Goal: Task Accomplishment & Management: Use online tool/utility

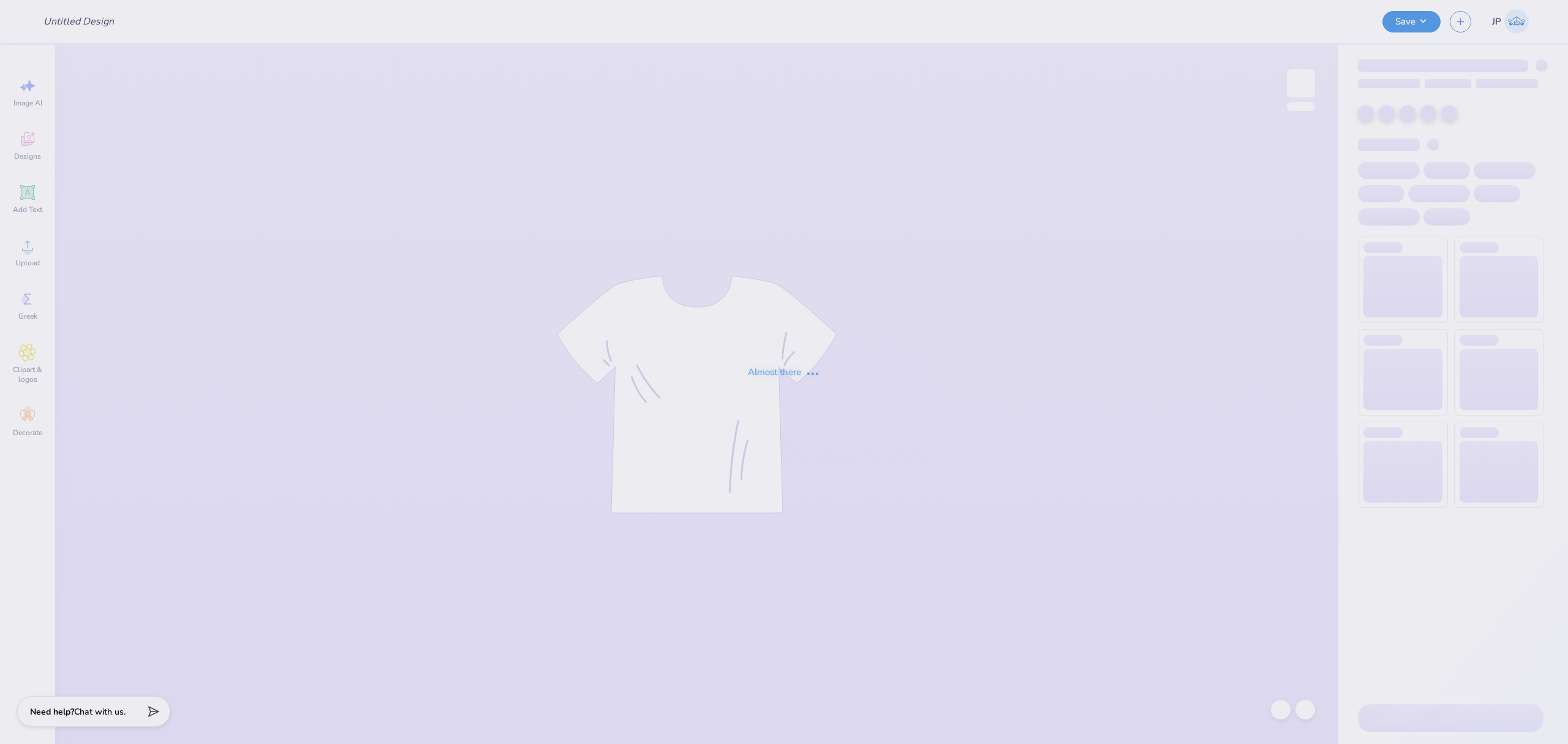
type input "Dad's Day"
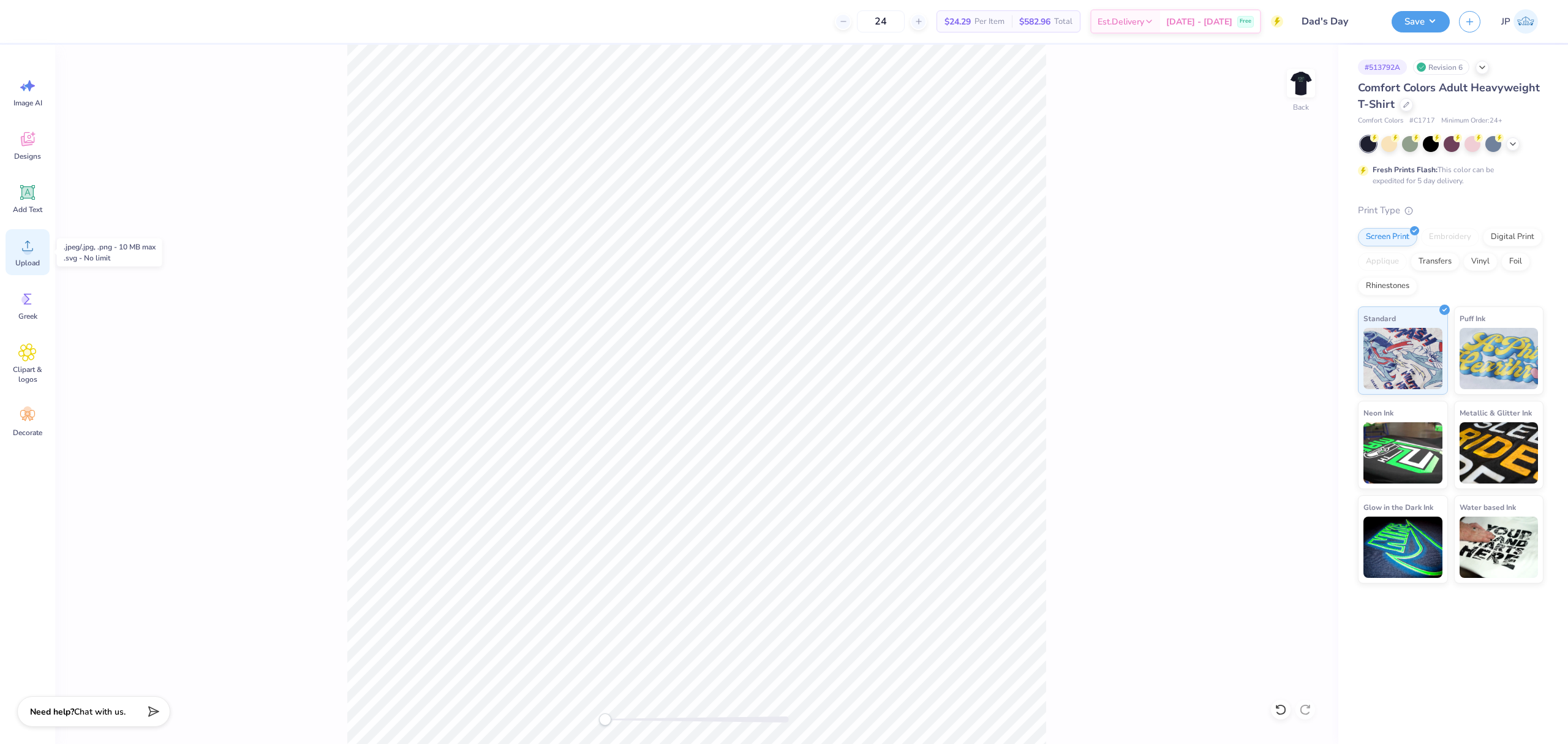
click at [44, 261] on div "Upload" at bounding box center [27, 252] width 44 height 46
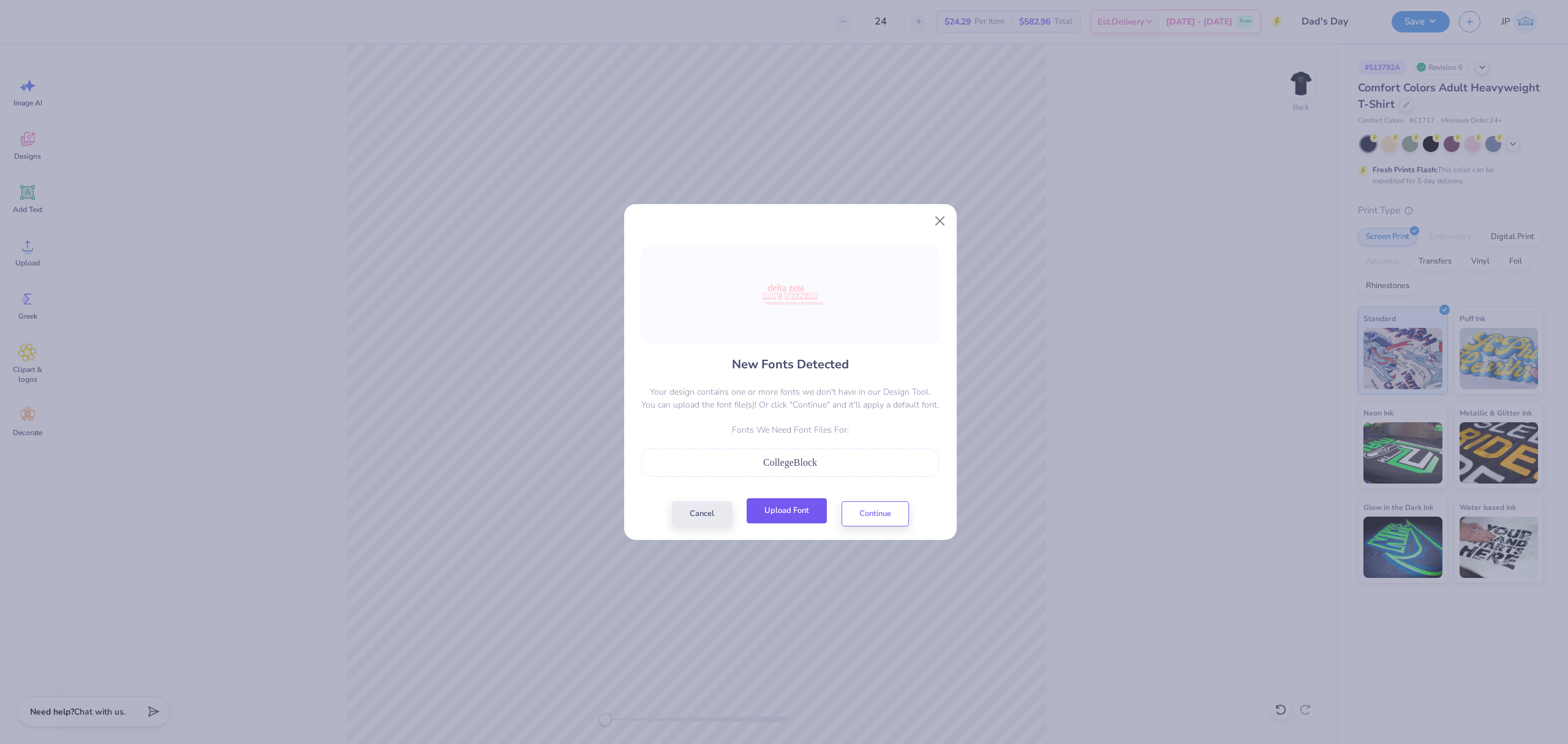
click at [806, 512] on button "Upload Font" at bounding box center [787, 511] width 80 height 25
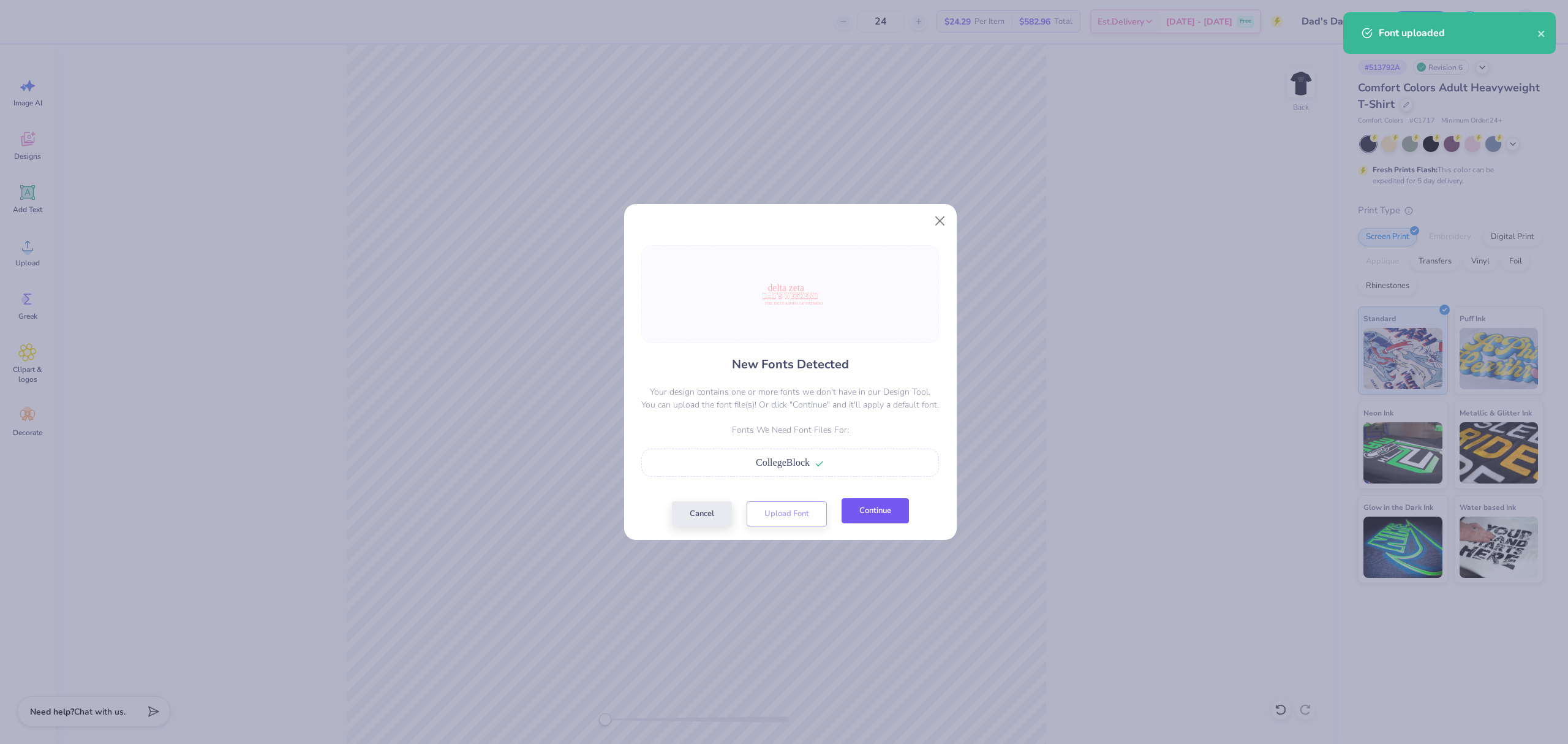
click at [883, 509] on button "Continue" at bounding box center [875, 511] width 68 height 25
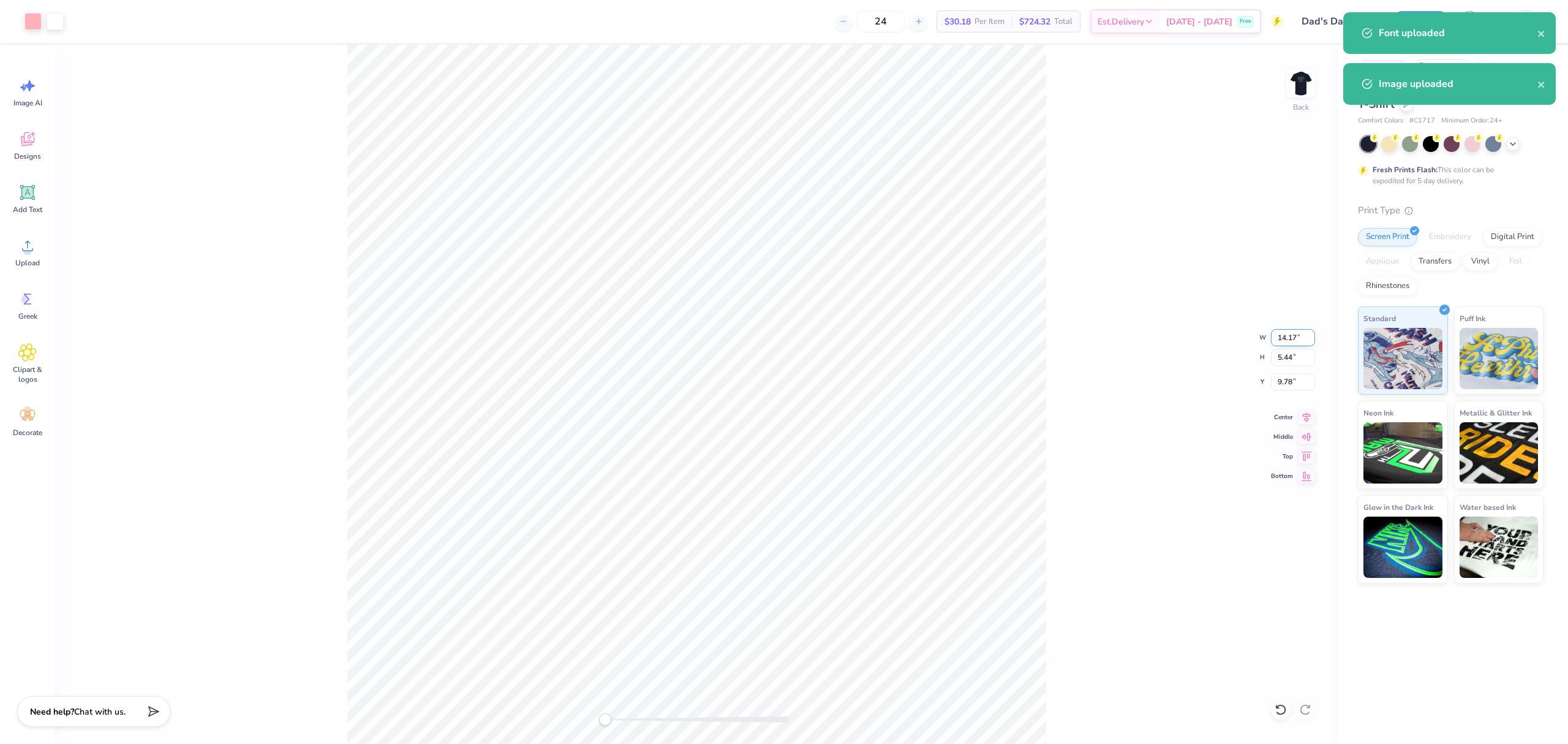
click at [1289, 342] on input "14.17" at bounding box center [1293, 338] width 44 height 17
type input "1.13"
type input "1.22"
type input "11.99"
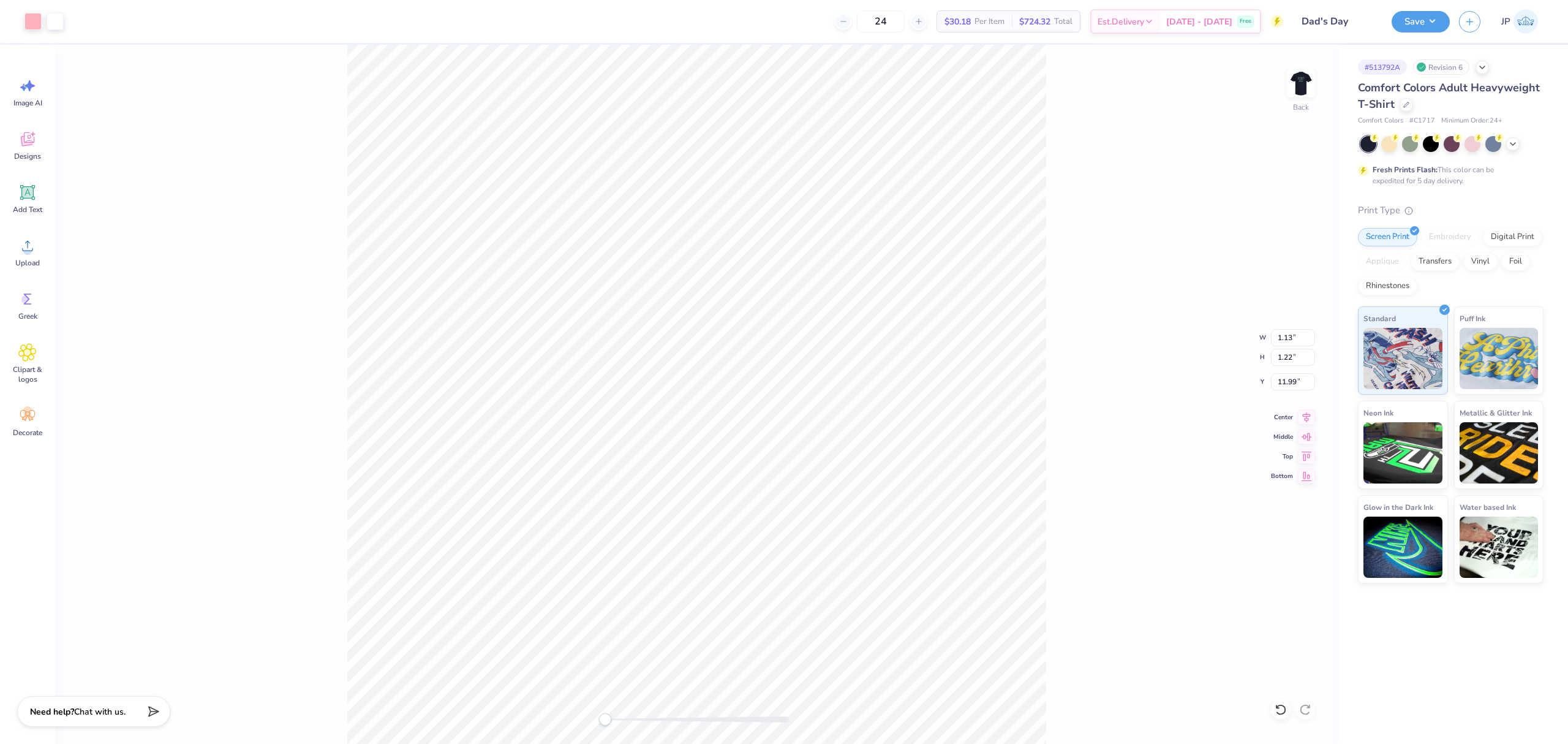
click at [1073, 378] on div "Back W 1.13 1.13 " H 1.22 1.22 " Y 11.99 11.99 " Center Middle Top Bottom" at bounding box center [696, 394] width 1283 height 699
type input "1.13"
type input "1.22"
type input "14.10"
type input "4.69"
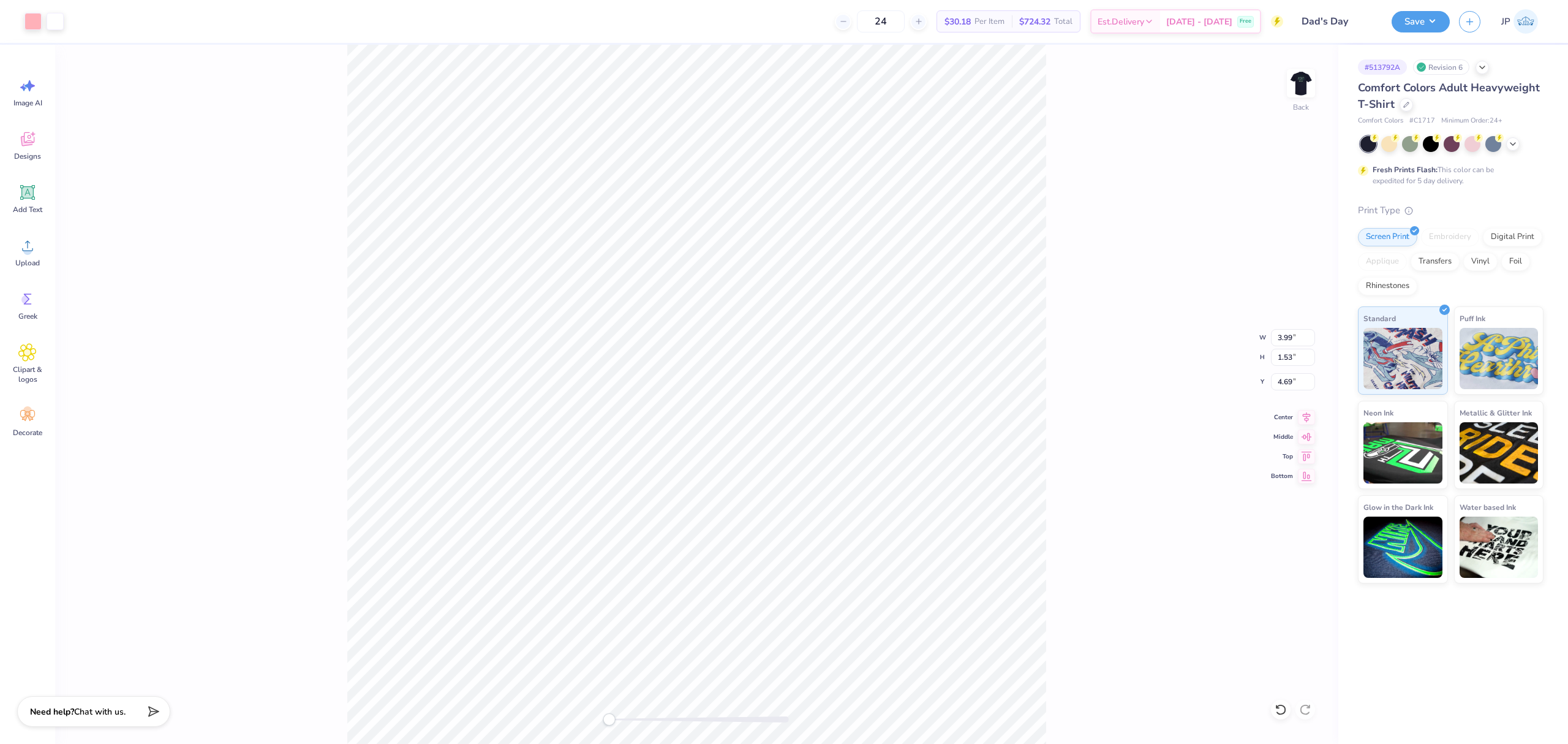
drag, startPoint x: 606, startPoint y: 719, endPoint x: 618, endPoint y: 721, distance: 12.2
click at [615, 721] on div "Accessibility label" at bounding box center [609, 719] width 12 height 12
click at [876, 373] on li "Group" at bounding box center [891, 376] width 96 height 24
click at [866, 623] on li "Ungroup" at bounding box center [861, 620] width 96 height 24
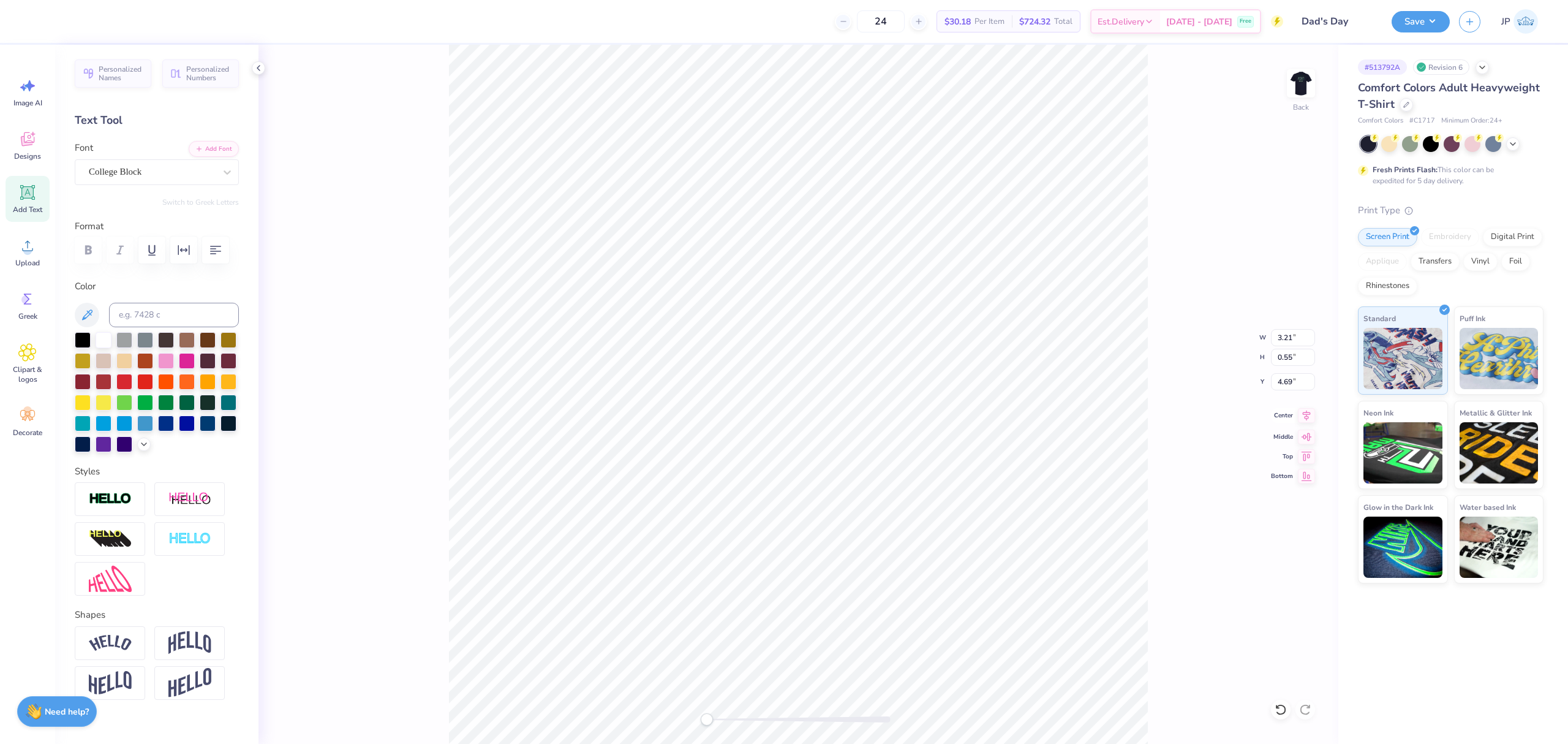
click at [1292, 420] on span "Center" at bounding box center [1282, 415] width 22 height 10
click at [1309, 417] on icon at bounding box center [1306, 416] width 17 height 15
type input "3.99"
type input "0.50"
type input "5.34"
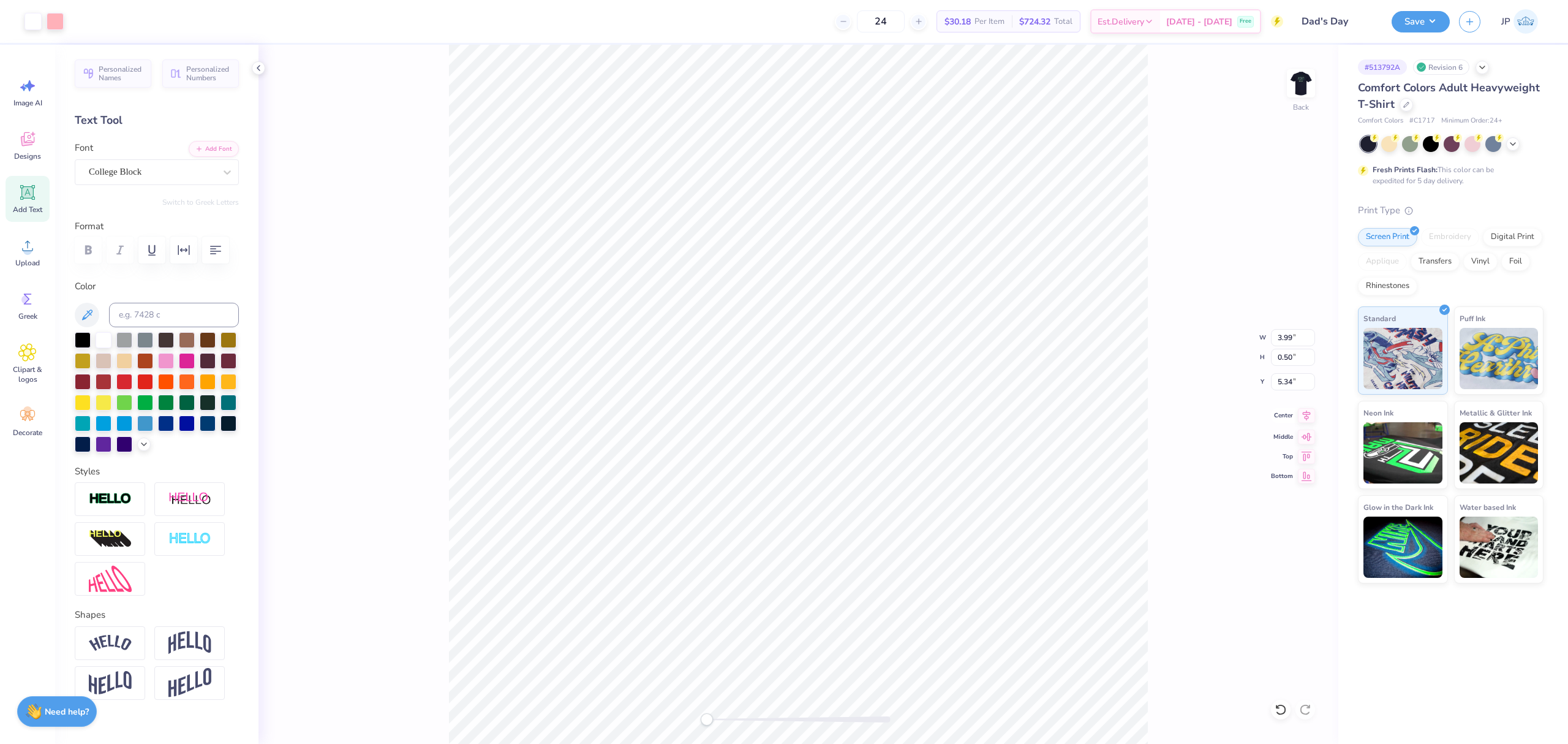
click at [1304, 418] on icon at bounding box center [1306, 416] width 17 height 15
click at [1307, 416] on icon at bounding box center [1306, 416] width 17 height 15
type input "3.56"
type input "0.25"
type input "5.97"
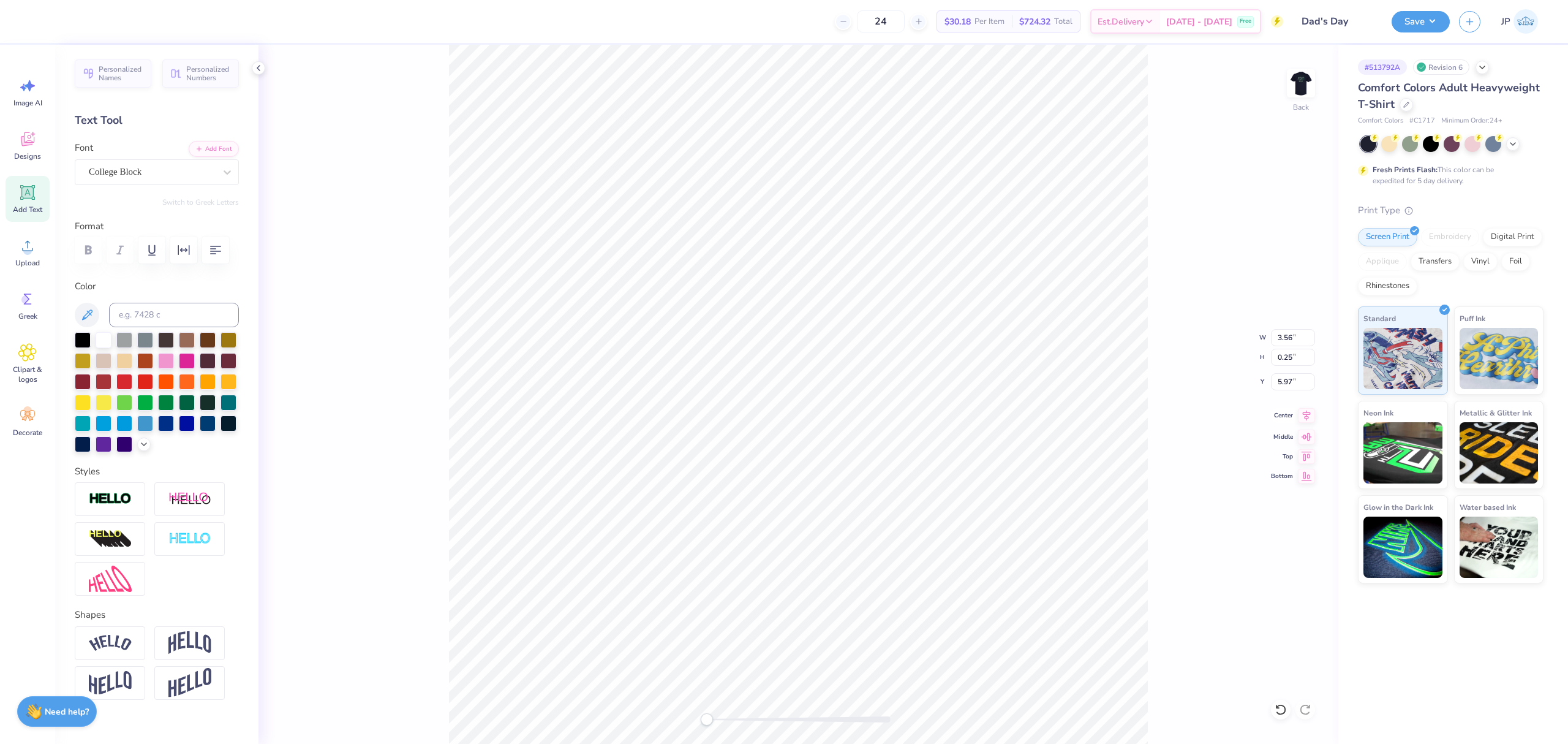
click at [1306, 417] on icon at bounding box center [1307, 416] width 8 height 11
click at [1306, 415] on icon at bounding box center [1306, 416] width 17 height 15
click at [838, 456] on li "Group" at bounding box center [857, 459] width 96 height 24
click at [1294, 386] on input "4.69" at bounding box center [1293, 382] width 44 height 17
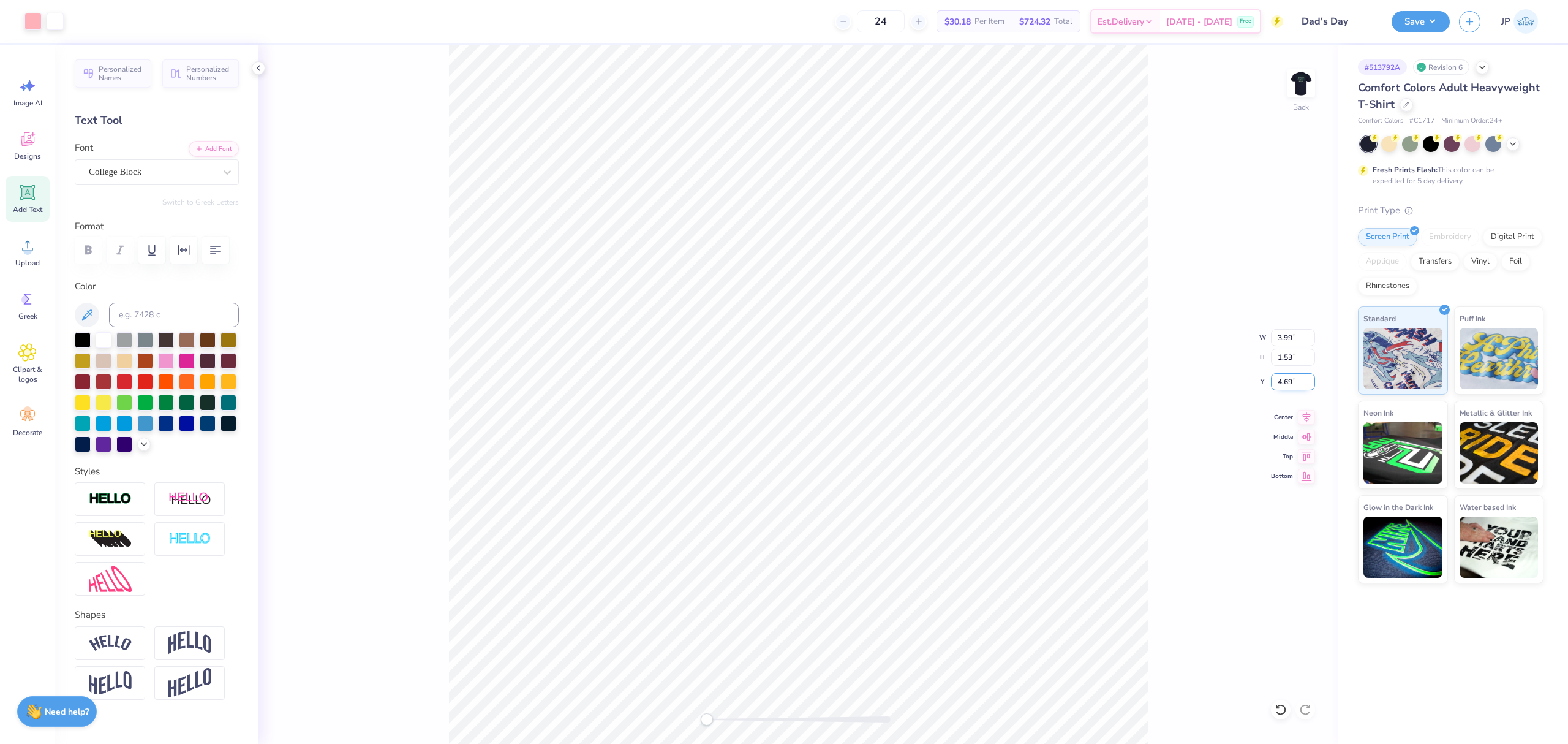
click at [1294, 386] on input "4.69" at bounding box center [1293, 382] width 44 height 17
type input "3"
click at [1306, 79] on img at bounding box center [1300, 83] width 49 height 49
click at [39, 255] on div "Upload" at bounding box center [27, 252] width 44 height 46
click at [1291, 339] on input "14.53" at bounding box center [1293, 338] width 44 height 17
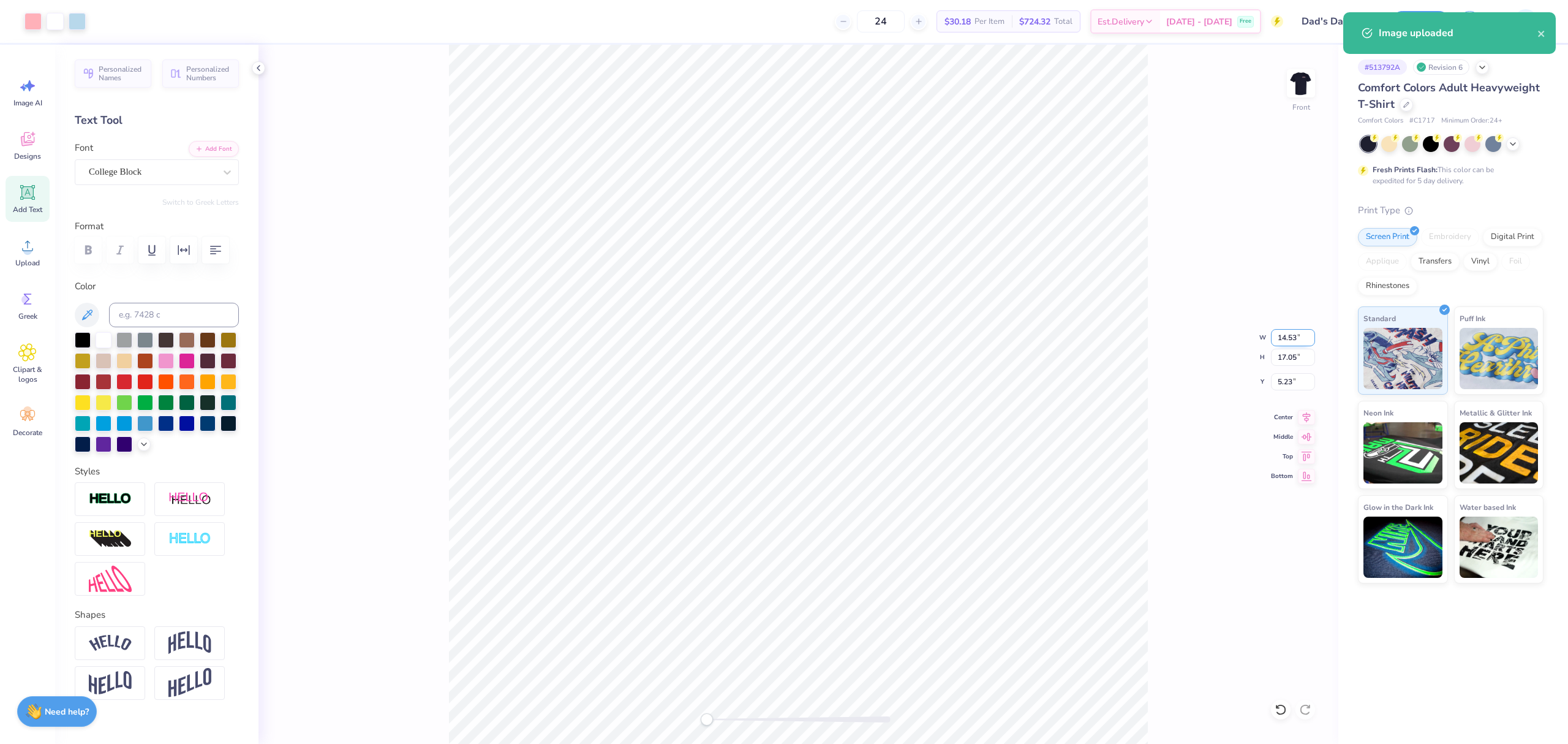
click at [1291, 339] on input "14.53" at bounding box center [1293, 338] width 44 height 17
click at [189, 252] on icon "button" at bounding box center [183, 250] width 11 height 10
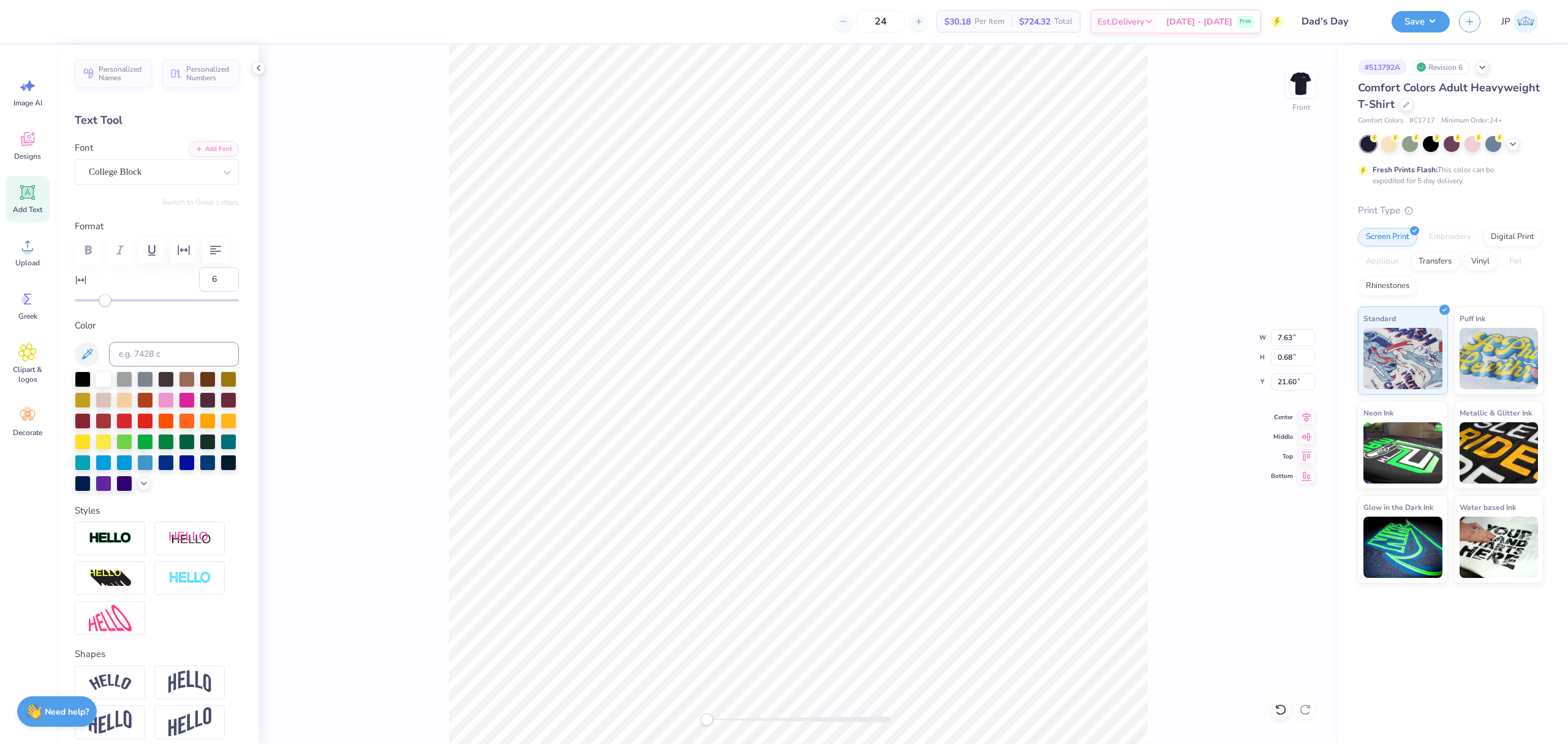
type input "7"
drag, startPoint x: 100, startPoint y: 329, endPoint x: 109, endPoint y: 331, distance: 9.2
click at [109, 307] on div "Accessibility label" at bounding box center [105, 300] width 12 height 12
type input "14"
drag, startPoint x: 106, startPoint y: 336, endPoint x: 118, endPoint y: 336, distance: 12.0
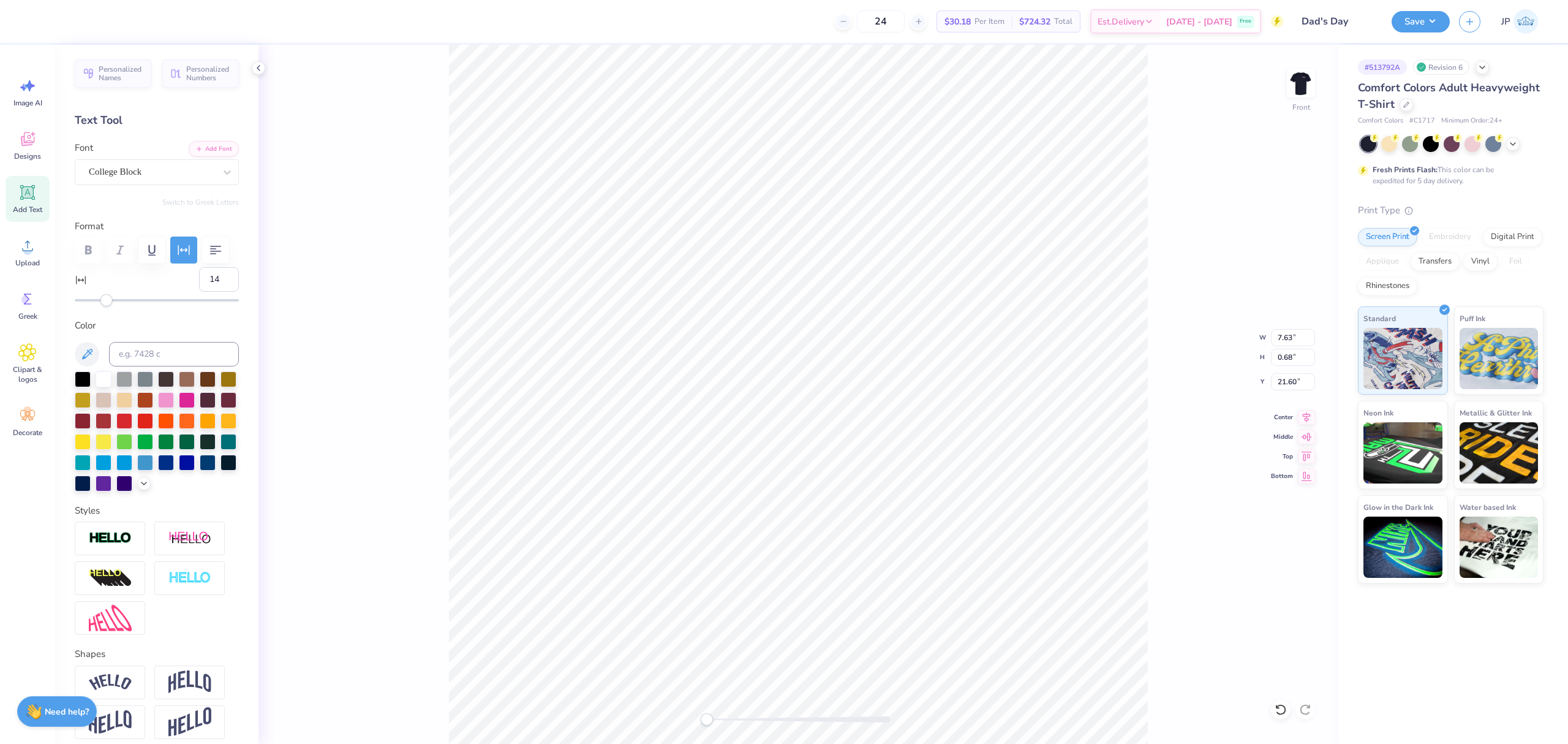
click at [112, 307] on div "Accessibility label" at bounding box center [106, 300] width 12 height 12
type input "26"
drag, startPoint x: 118, startPoint y: 336, endPoint x: 134, endPoint y: 336, distance: 16.0
click at [124, 307] on div "Accessibility label" at bounding box center [118, 300] width 12 height 12
type input "30"
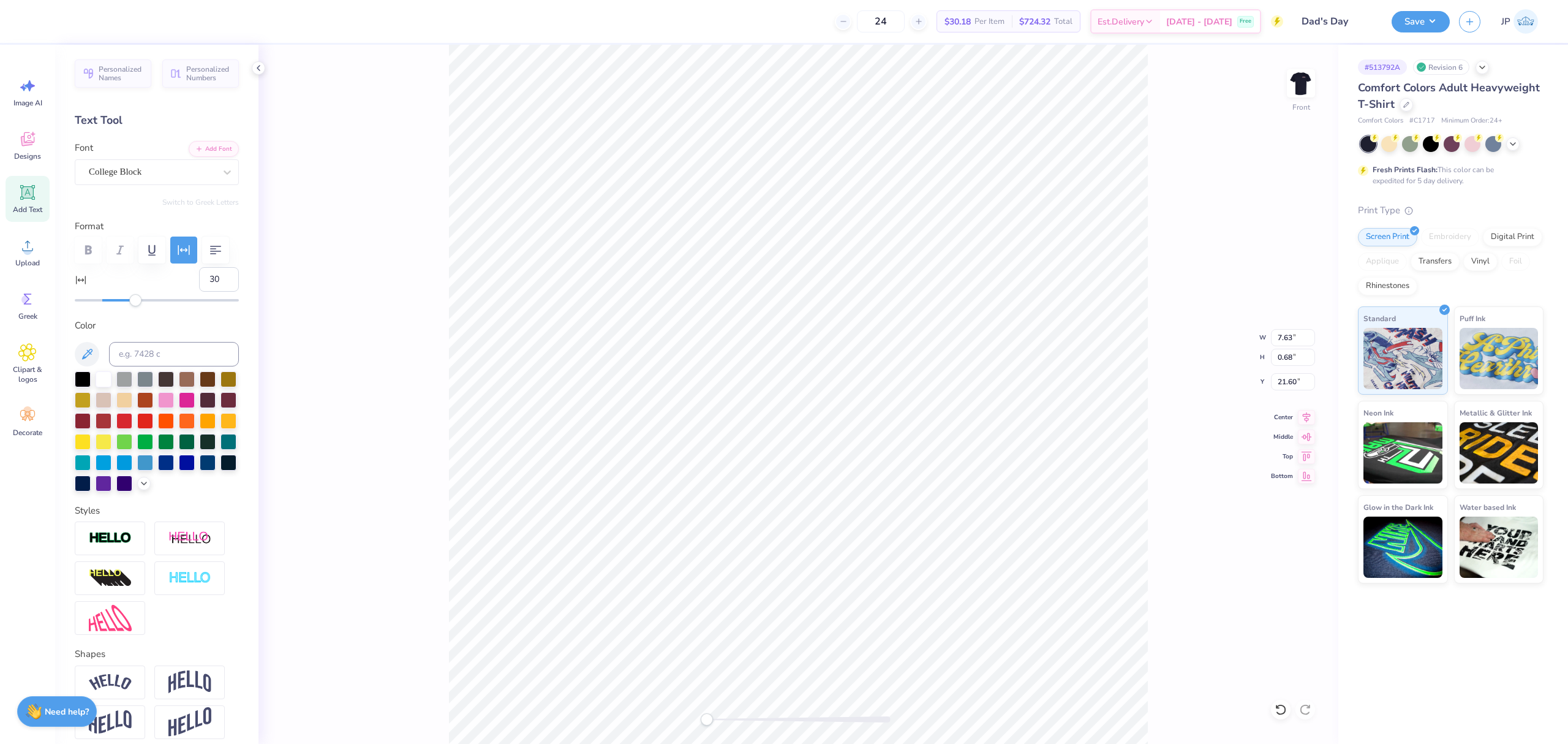
click at [138, 307] on div "Accessibility label" at bounding box center [135, 300] width 12 height 12
click at [924, 462] on li "Group" at bounding box center [933, 461] width 96 height 24
click at [1297, 383] on input "5.23" at bounding box center [1293, 382] width 44 height 17
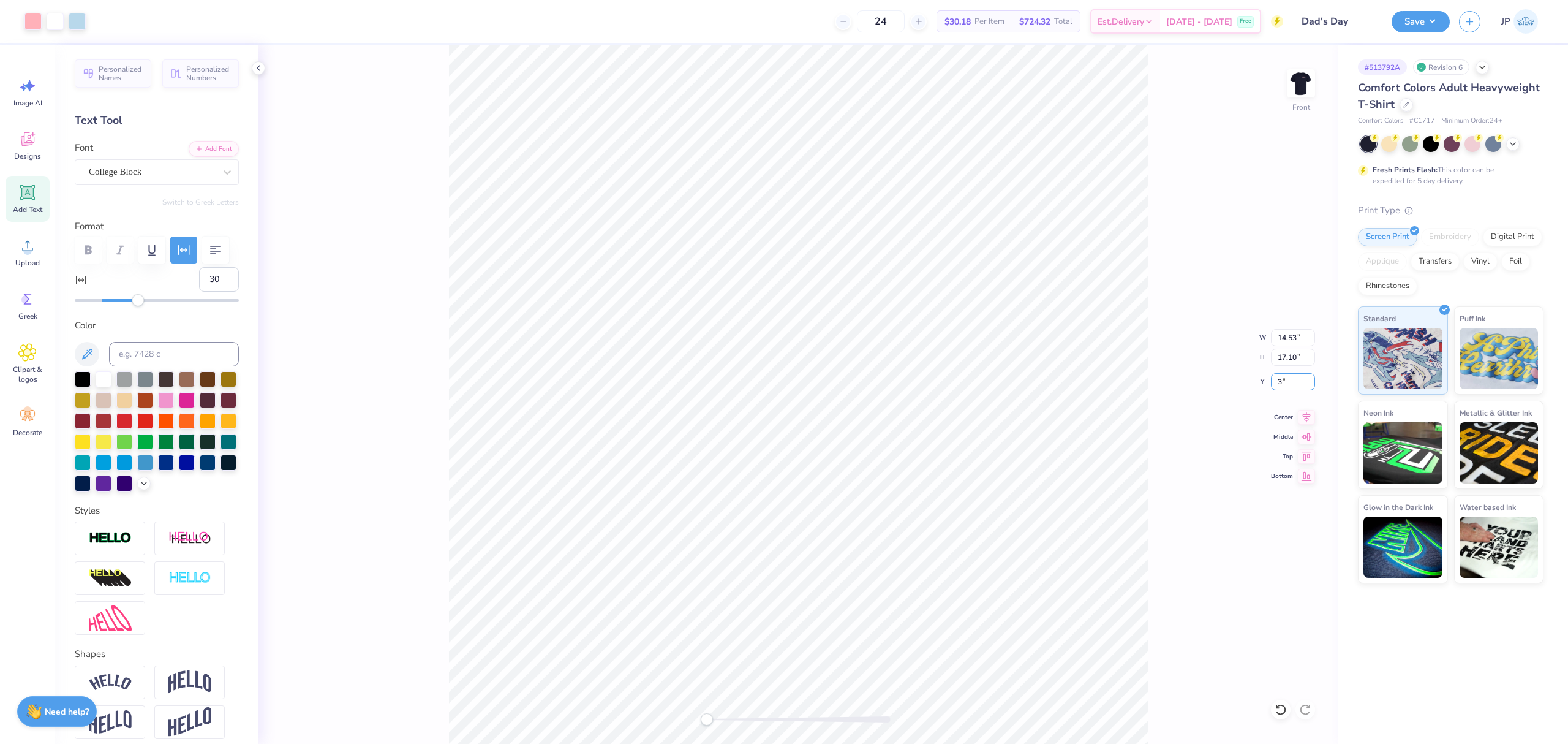
type input "3"
click at [430, 547] on div "Front" at bounding box center [798, 394] width 1080 height 699
click at [1422, 20] on button "Save" at bounding box center [1420, 20] width 58 height 21
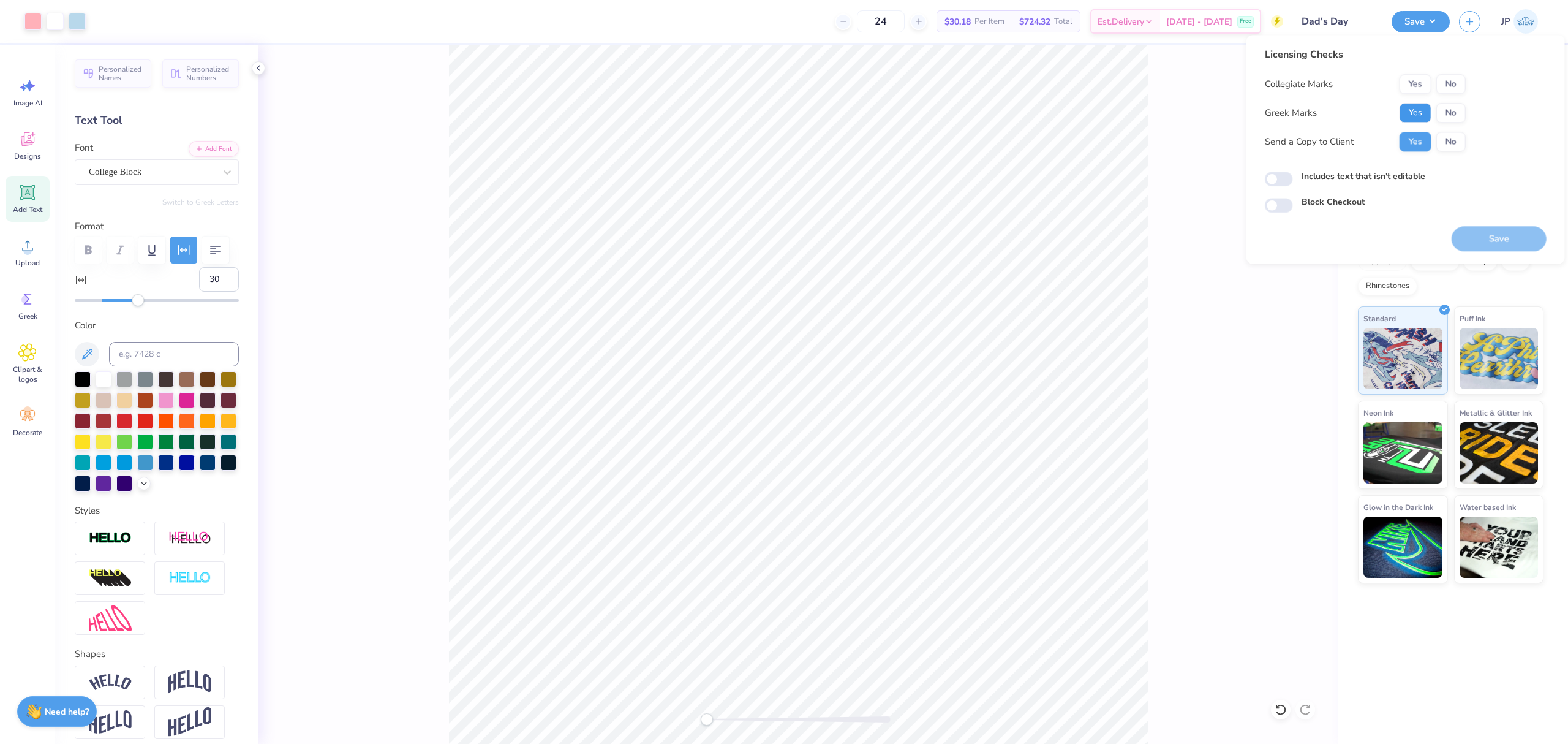
click at [1423, 109] on button "Yes" at bounding box center [1415, 113] width 32 height 19
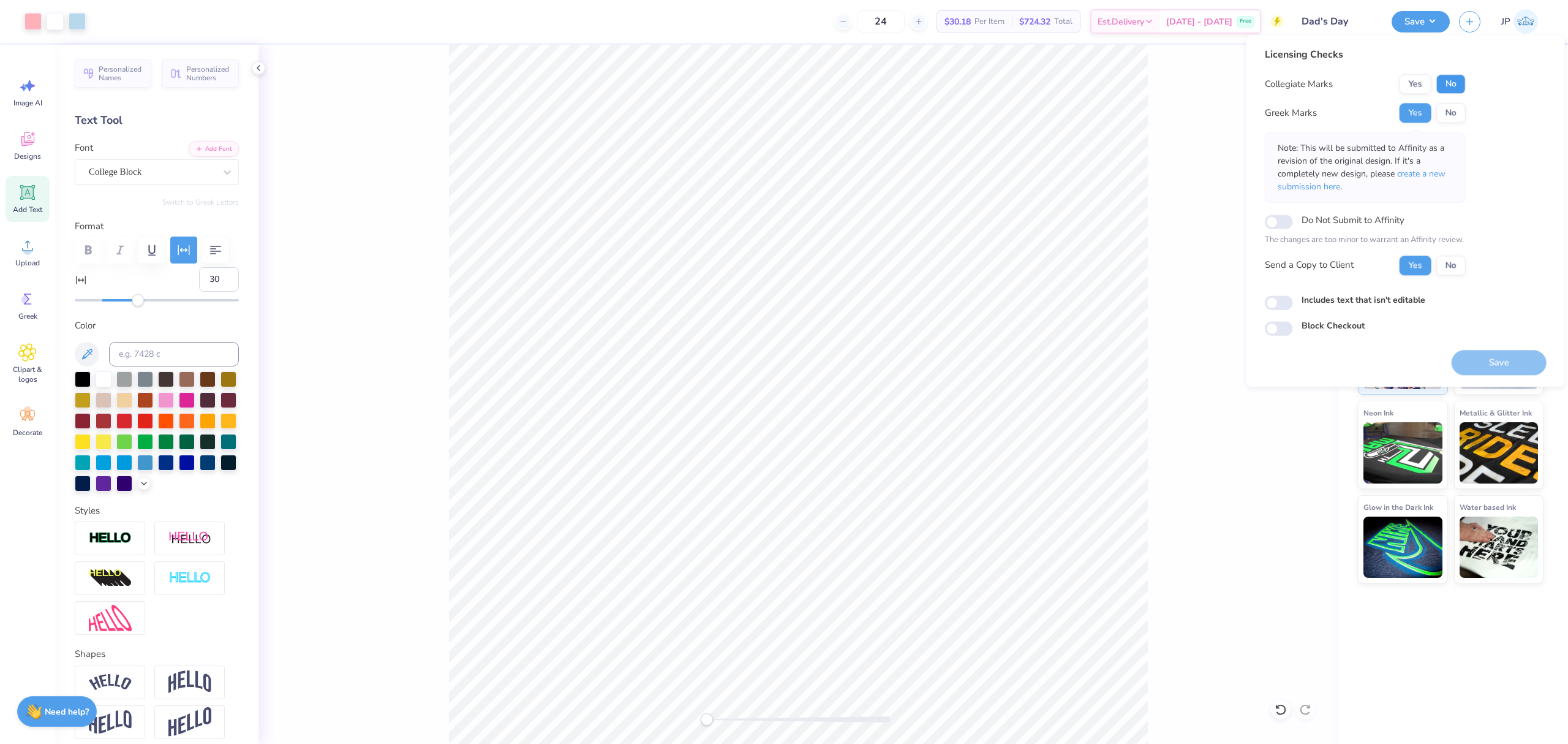
click at [1451, 86] on button "No" at bounding box center [1451, 84] width 29 height 19
click at [1495, 350] on div "Save" at bounding box center [1499, 363] width 95 height 25
click at [1502, 358] on button "Save" at bounding box center [1499, 363] width 95 height 25
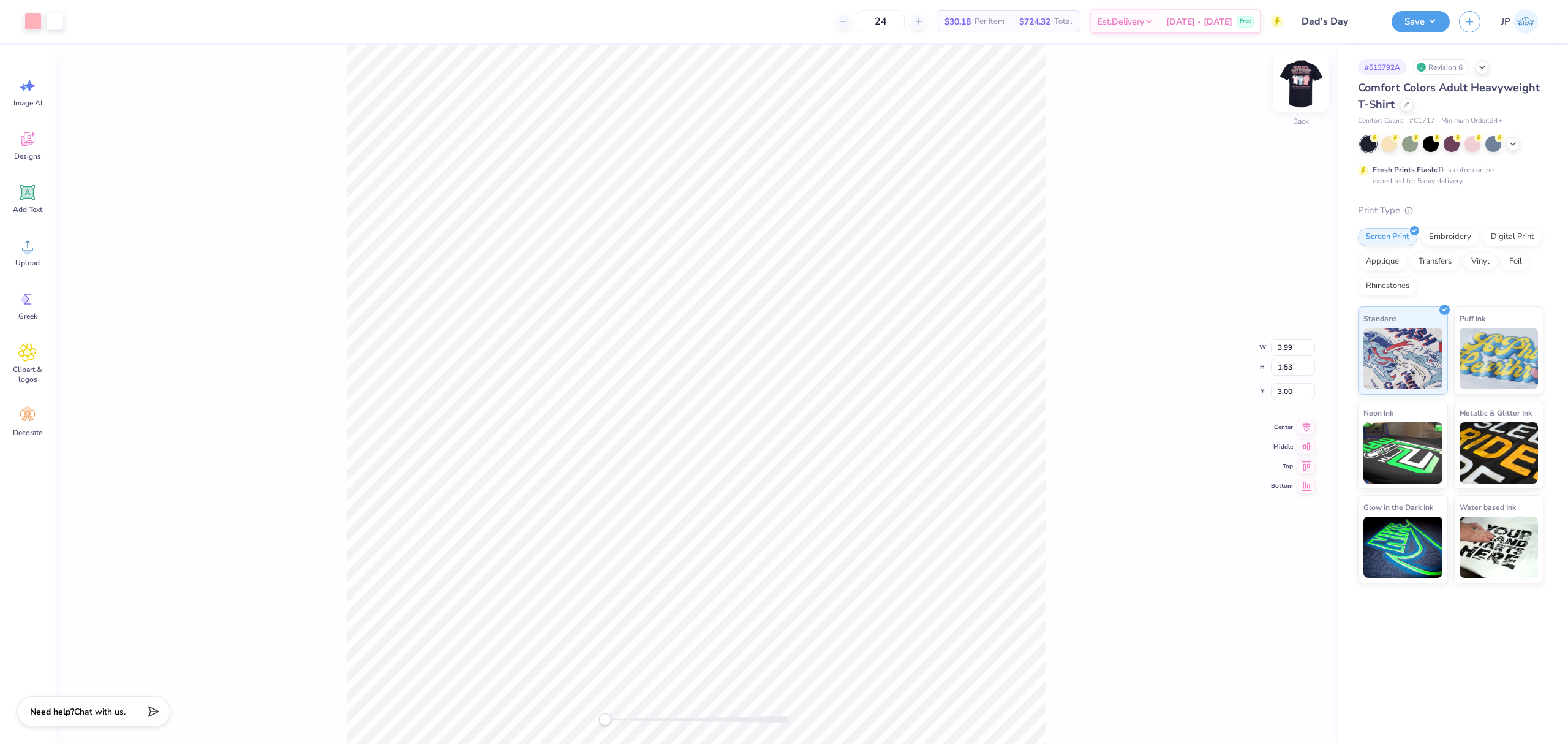
click at [1307, 79] on img at bounding box center [1300, 83] width 49 height 49
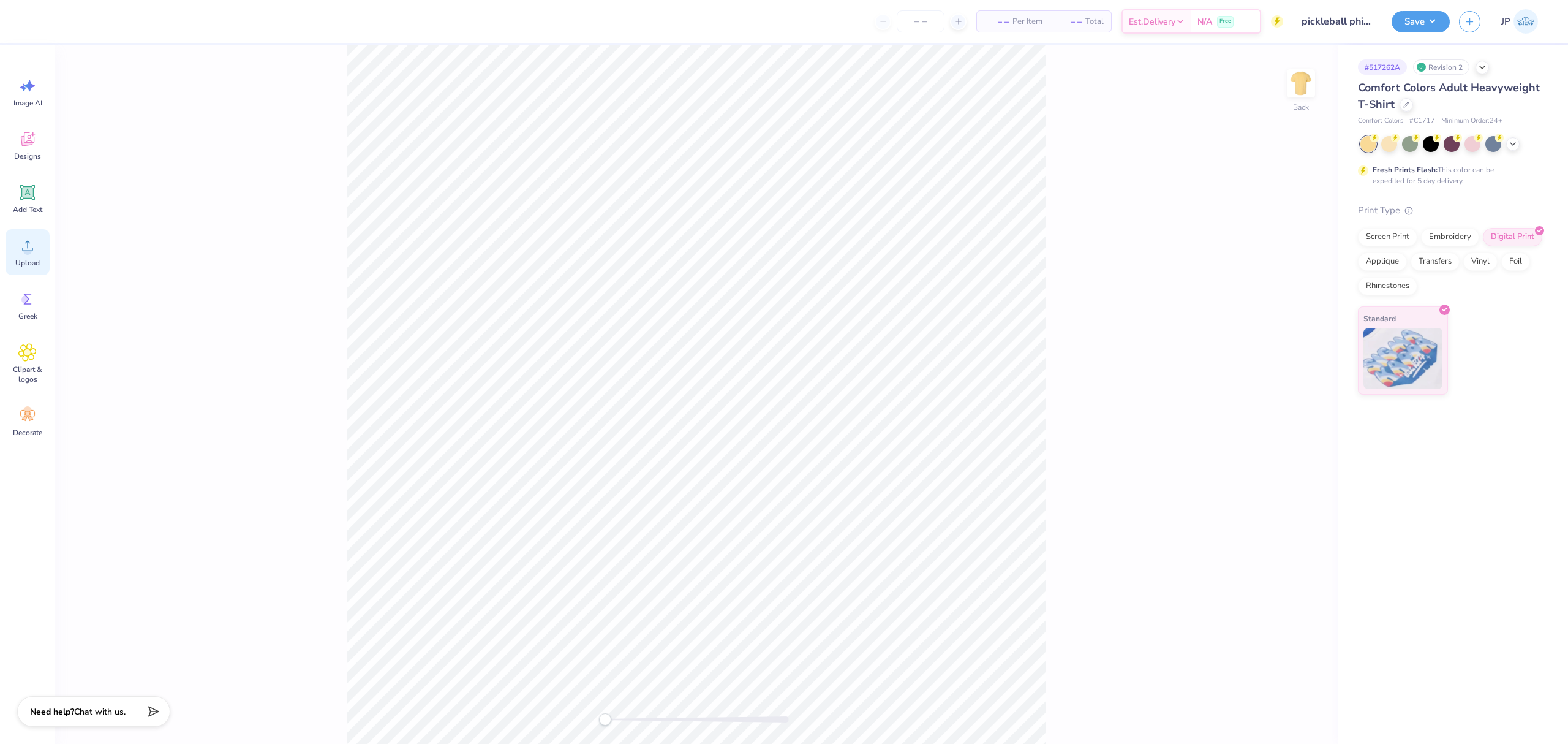
click at [31, 260] on span "Upload" at bounding box center [27, 263] width 25 height 10
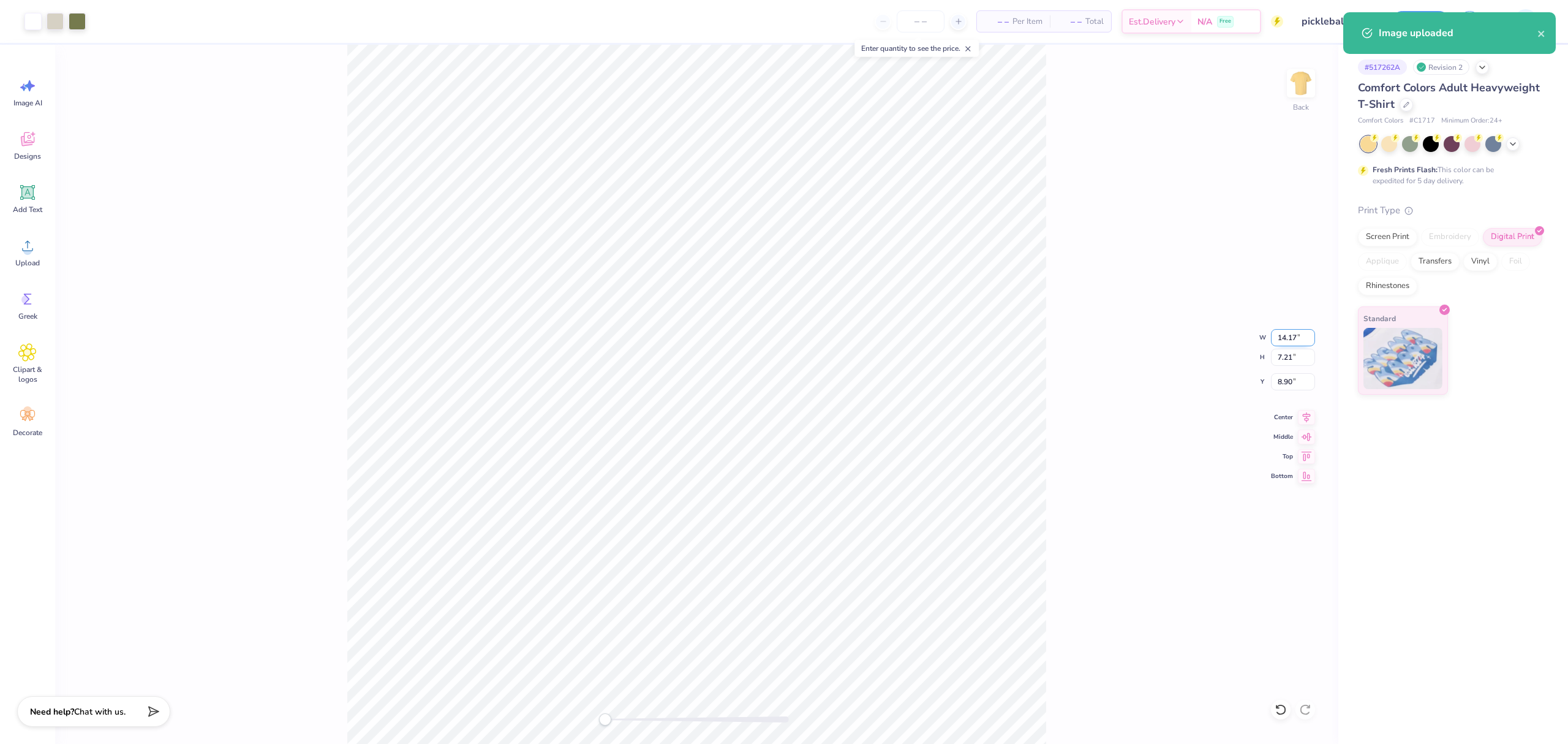
click at [1294, 338] on input "14.17" at bounding box center [1293, 338] width 44 height 17
click at [1282, 339] on input "11" at bounding box center [1293, 338] width 44 height 17
drag, startPoint x: 1282, startPoint y: 339, endPoint x: 1565, endPoint y: 341, distance: 283.0
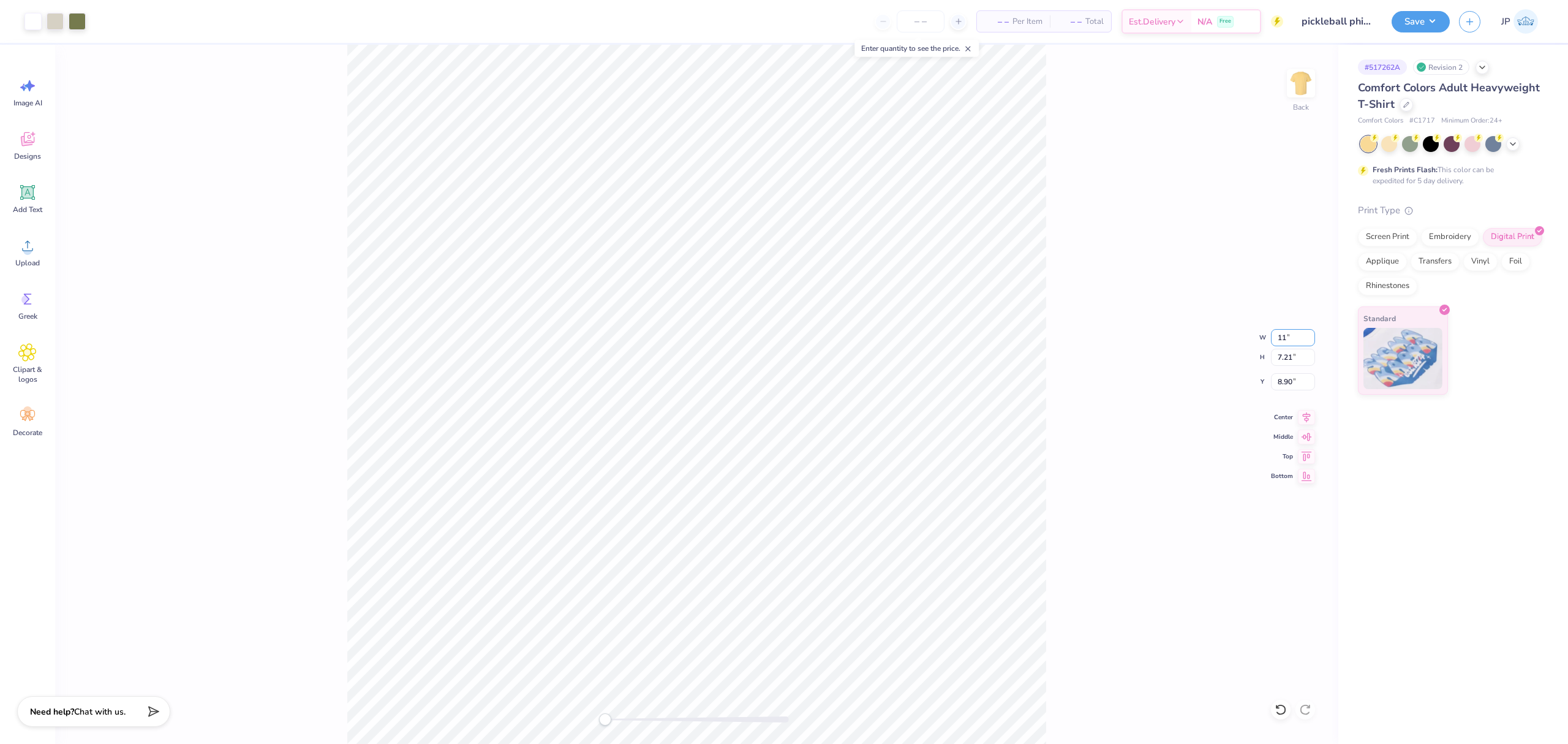
click at [1284, 339] on input "11" at bounding box center [1293, 338] width 44 height 17
type input "11"
click at [1306, 421] on icon at bounding box center [1307, 416] width 8 height 11
click at [1298, 373] on input "9.70" at bounding box center [1293, 382] width 44 height 17
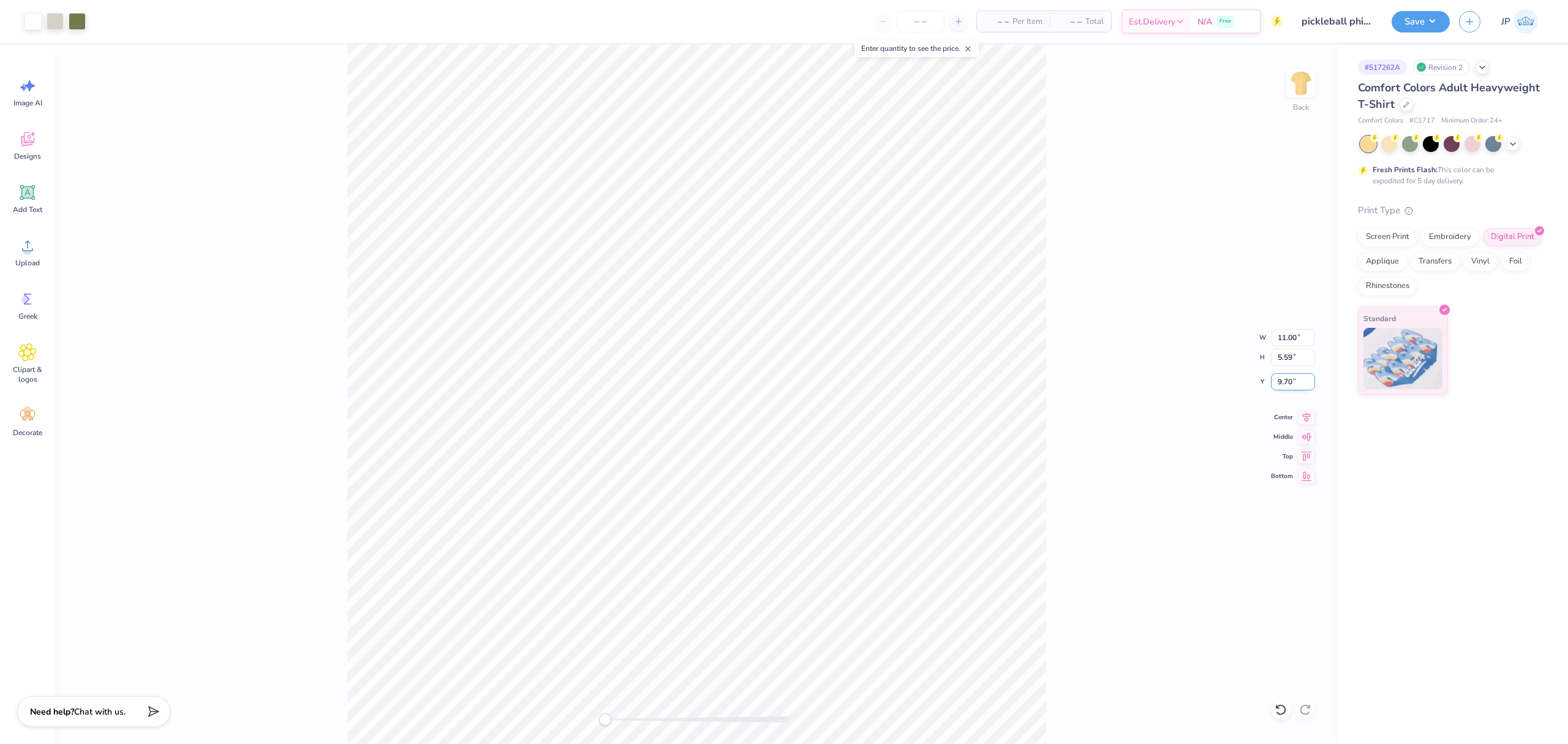
click at [1298, 373] on input "9.70" at bounding box center [1293, 382] width 44 height 17
type input "3"
click at [1092, 269] on div "Back W 11.00 11.00 " H 5.59 5.59 " Y 3 3 " Center Middle Top Bottom" at bounding box center [696, 394] width 1283 height 699
click at [1314, 66] on div "Back" at bounding box center [696, 394] width 1283 height 699
click at [1308, 82] on img at bounding box center [1300, 83] width 49 height 49
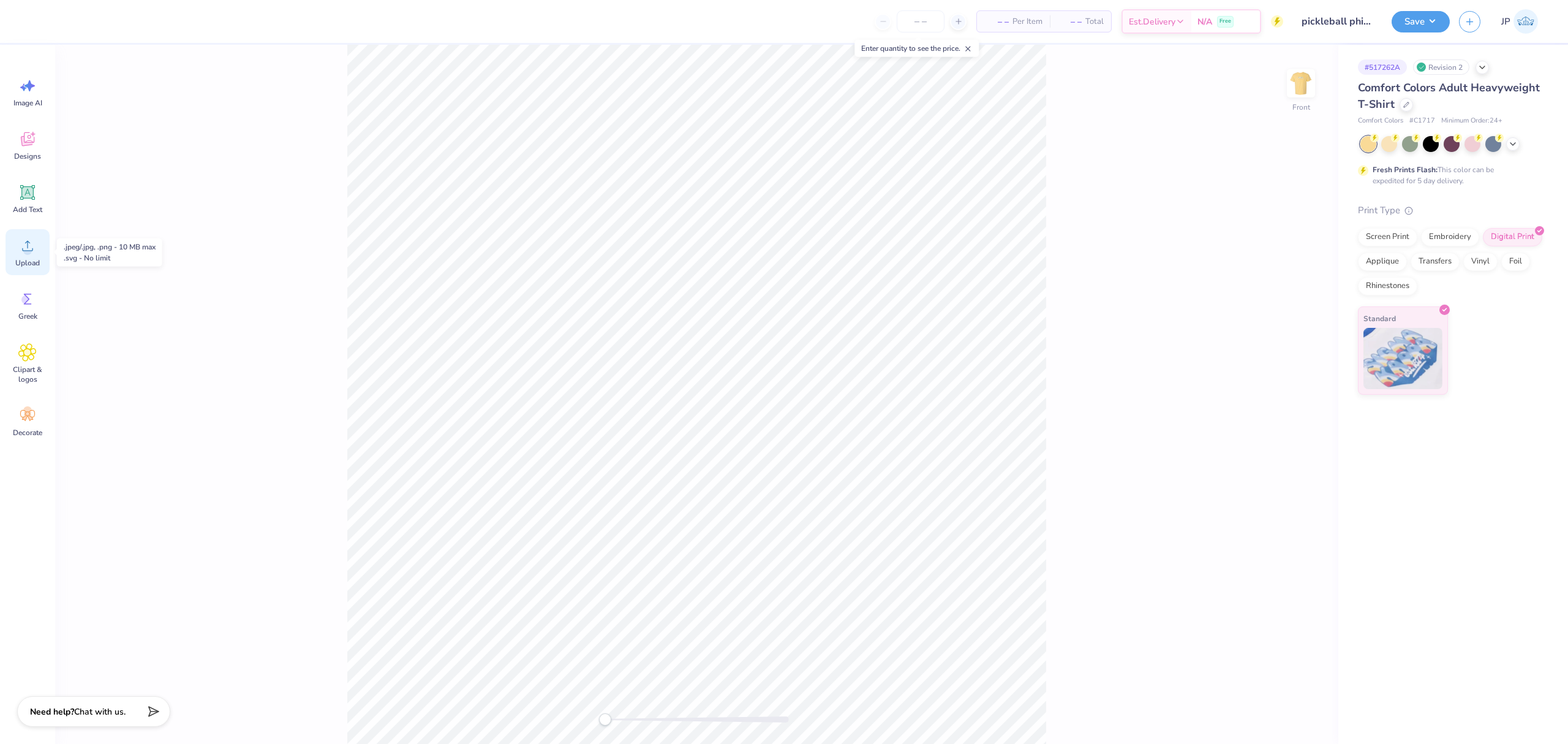
click at [43, 252] on div "Upload" at bounding box center [27, 252] width 44 height 46
click at [254, 9] on div "Art colors – – Per Item – – Total Est. Delivery N/A Free Design Title picklebal…" at bounding box center [784, 372] width 1568 height 744
click at [23, 269] on div "Upload" at bounding box center [27, 252] width 44 height 46
click at [29, 255] on div "Upload" at bounding box center [27, 252] width 44 height 46
click at [1280, 388] on input "4.75" at bounding box center [1293, 382] width 44 height 17
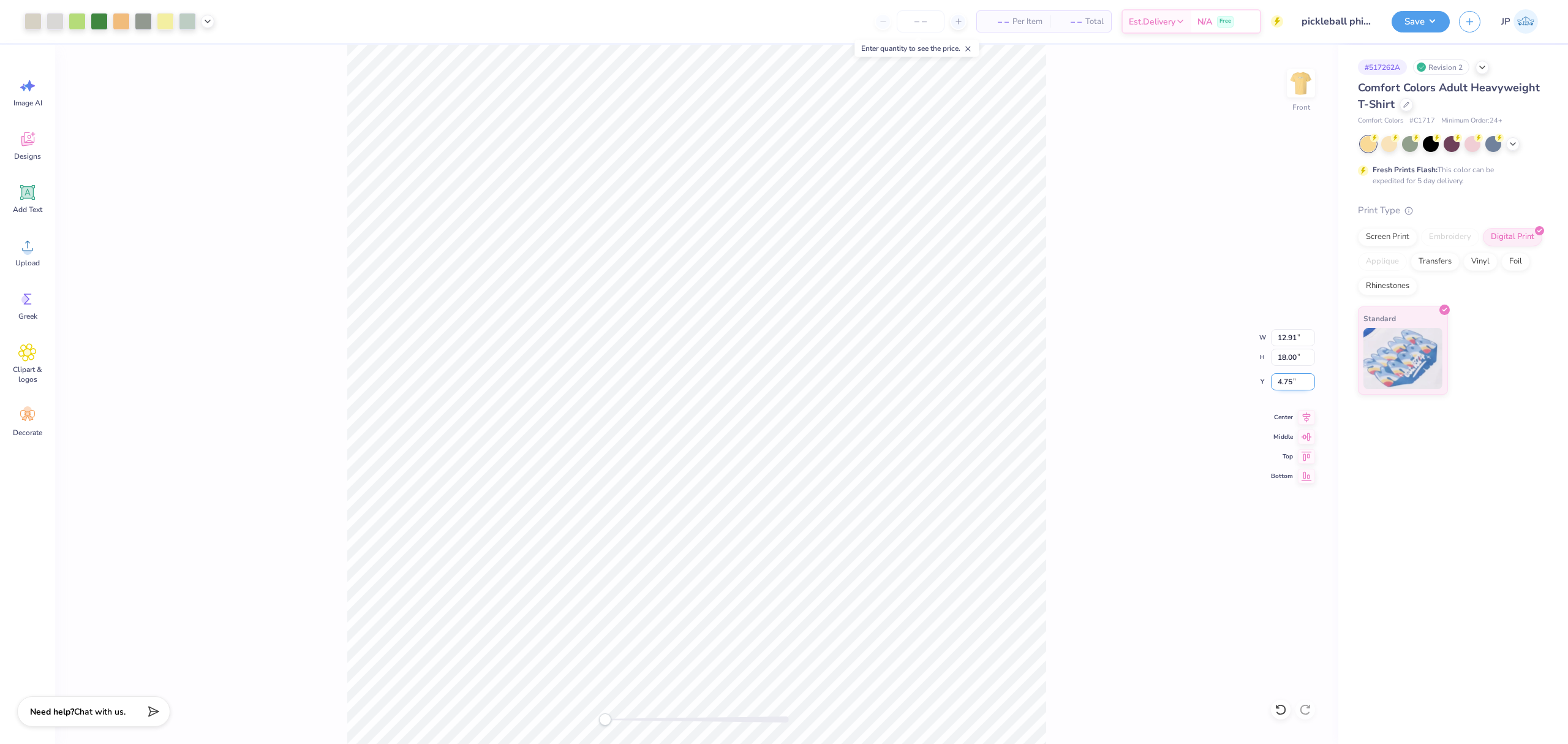
click at [1280, 388] on input "4.75" at bounding box center [1293, 382] width 44 height 17
type input "3"
click at [1322, 421] on div "Front W 12.91 12.91 " H 18.00 18.00 " Y 3 3 " Center Middle Top Bottom" at bounding box center [696, 394] width 1283 height 699
click at [1314, 418] on div "Front" at bounding box center [696, 394] width 1283 height 699
click at [1313, 417] on icon at bounding box center [1306, 416] width 17 height 15
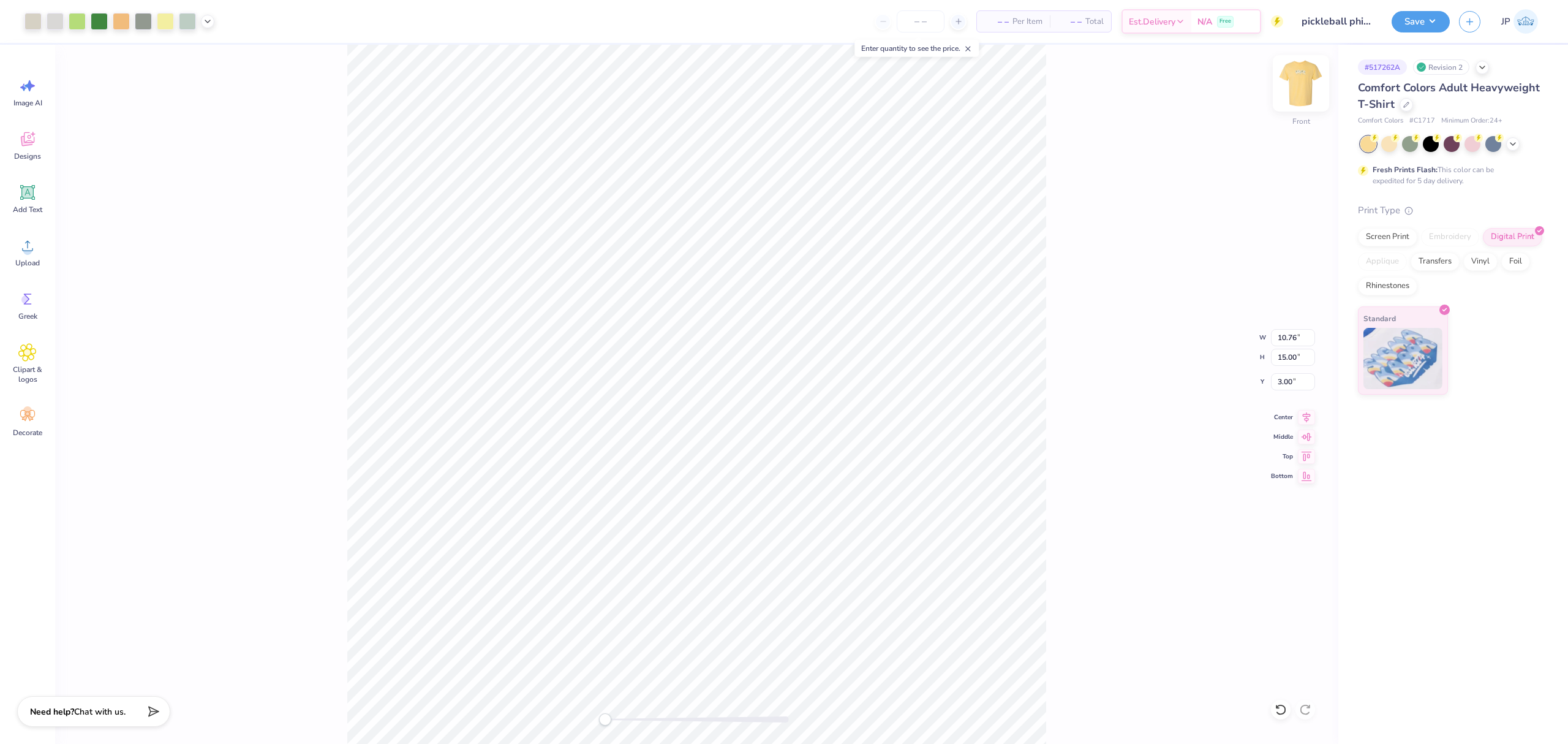
click at [1311, 81] on img at bounding box center [1300, 83] width 49 height 49
type input "10.58"
type input "14.75"
type input "0.65"
click at [37, 246] on div "Upload" at bounding box center [27, 252] width 44 height 46
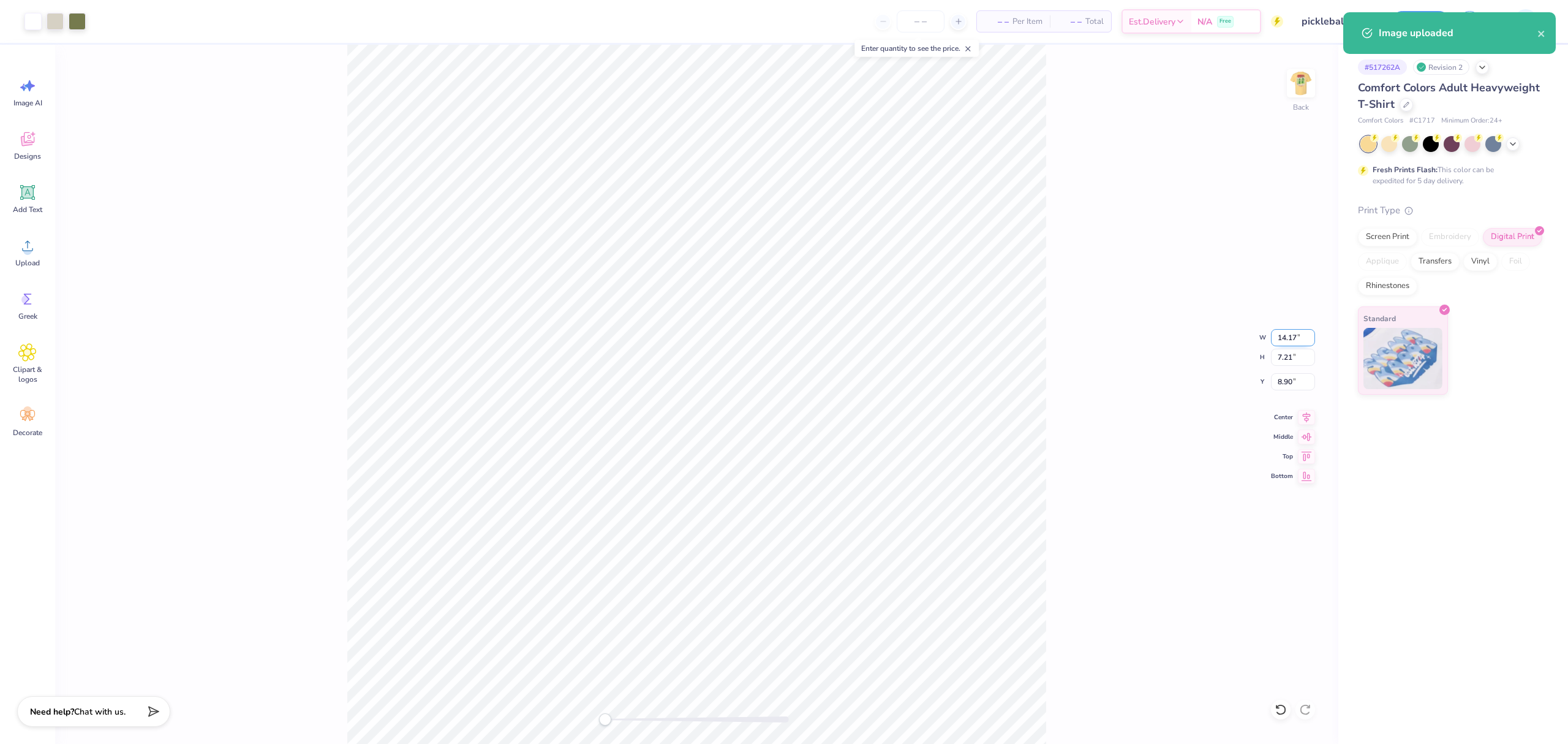
click at [1299, 336] on input "14.17" at bounding box center [1293, 338] width 44 height 17
click at [1278, 383] on input "8.90" at bounding box center [1293, 382] width 44 height 17
drag, startPoint x: 1278, startPoint y: 383, endPoint x: 1567, endPoint y: 393, distance: 289.2
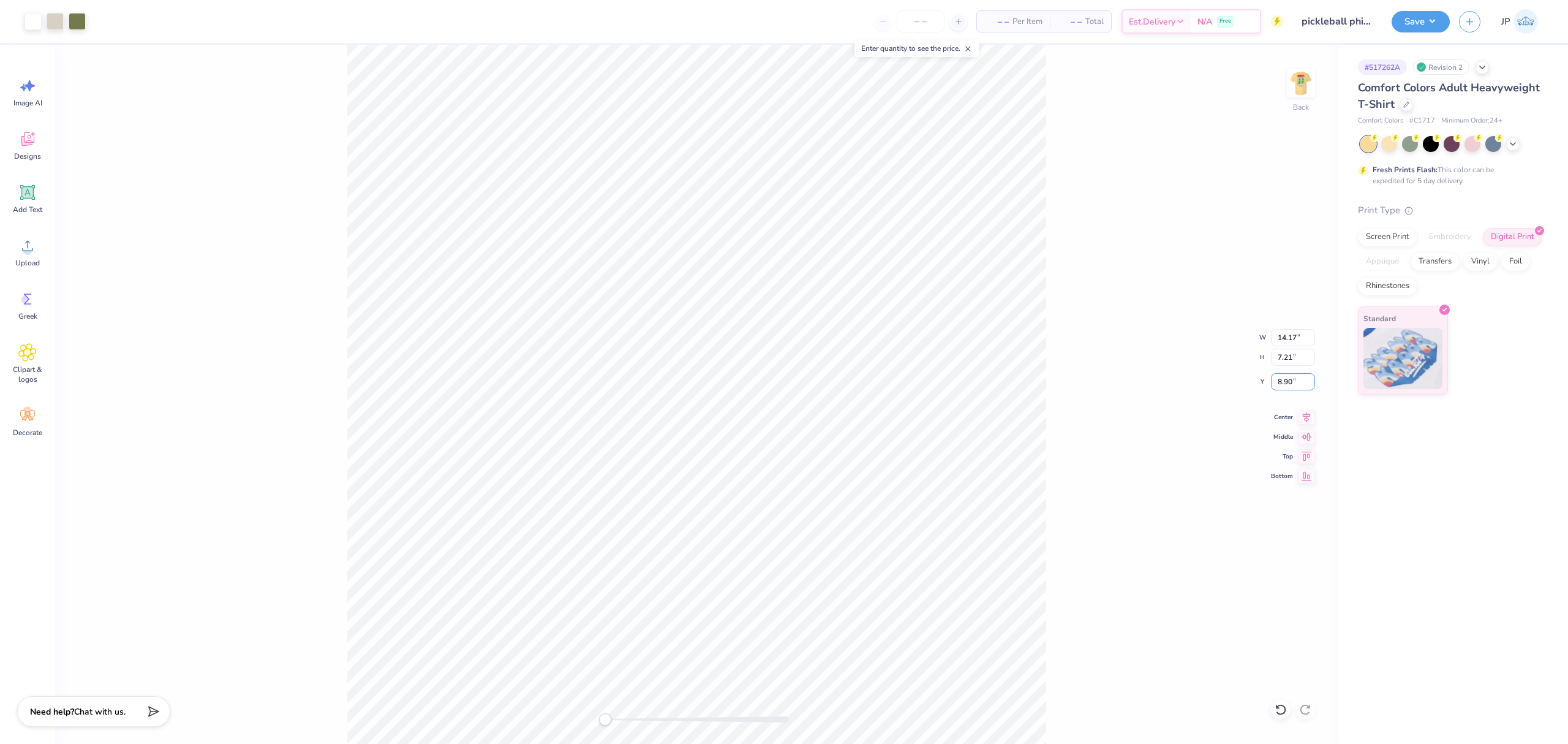
click at [1288, 383] on input "8.90" at bounding box center [1293, 382] width 44 height 17
type input "3"
click at [1295, 83] on img at bounding box center [1300, 83] width 49 height 49
click at [1416, 21] on button "Save" at bounding box center [1420, 20] width 58 height 21
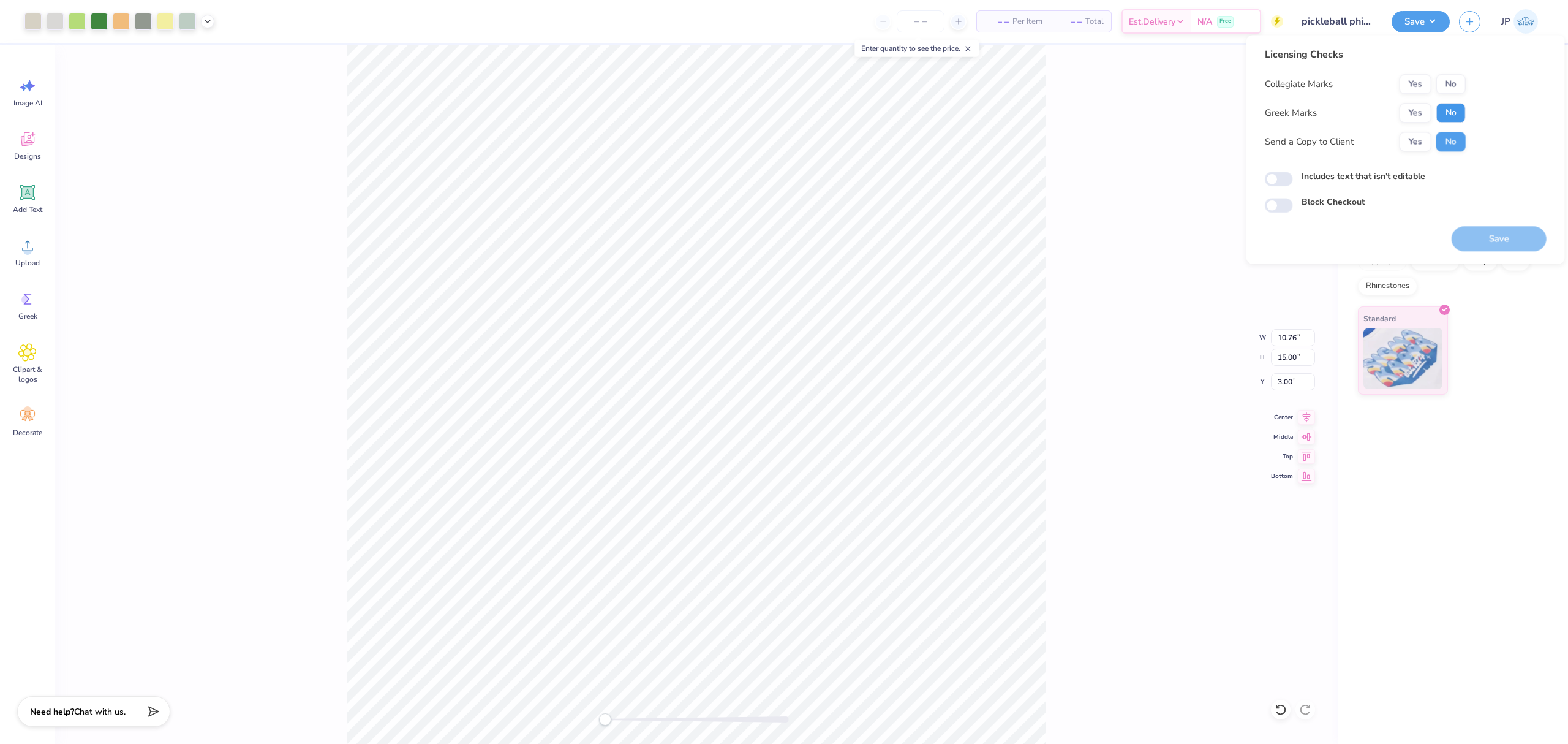
drag, startPoint x: 1454, startPoint y: 113, endPoint x: 1454, endPoint y: 98, distance: 15.0
click at [1454, 113] on button "No" at bounding box center [1451, 113] width 29 height 19
click at [1454, 79] on button "No" at bounding box center [1451, 84] width 29 height 19
click at [1495, 238] on button "Save" at bounding box center [1499, 239] width 95 height 25
